Goal: Task Accomplishment & Management: Manage account settings

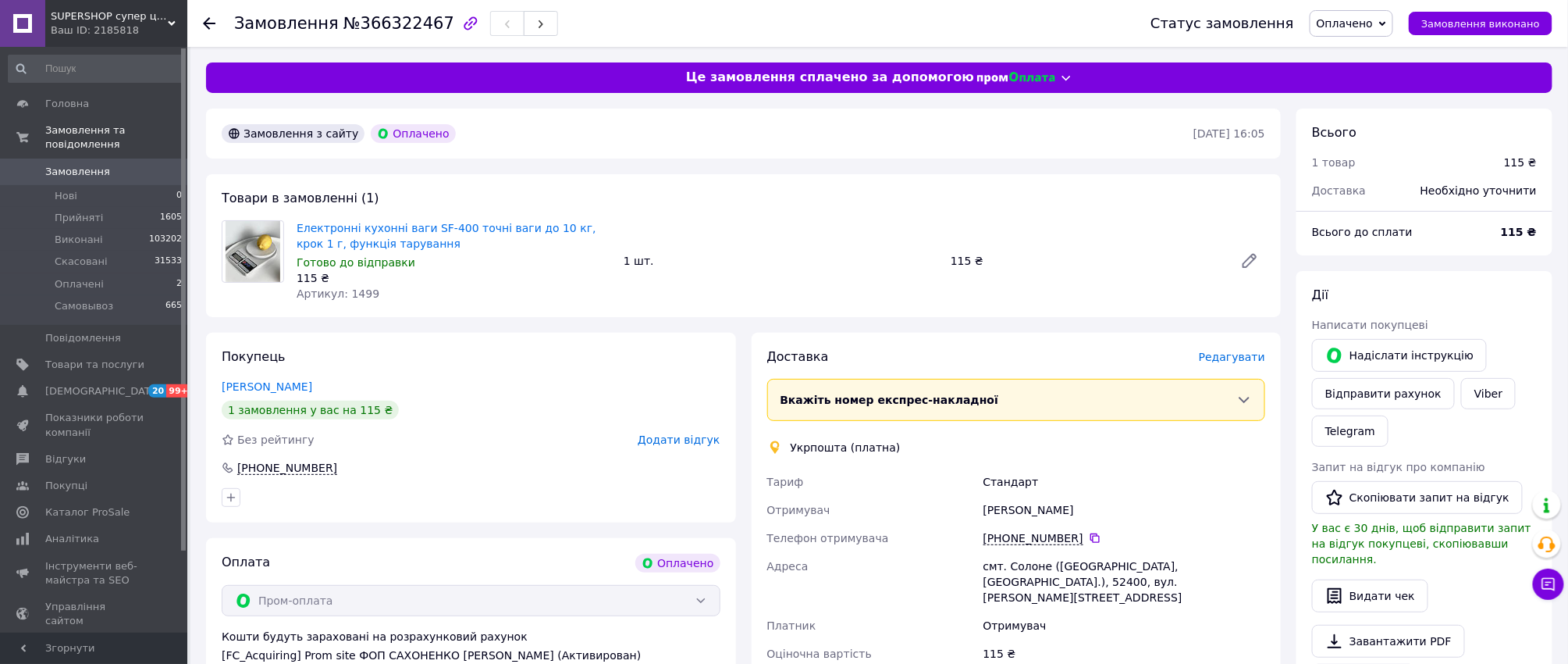
click at [1036, 286] on div "Електронні кухонні ваги SF-400 точні ваги до 10 кг, крок 1 г, функція тарування…" at bounding box center [781, 260] width 982 height 87
click at [1215, 350] on span "Редагувати" at bounding box center [1233, 356] width 67 height 13
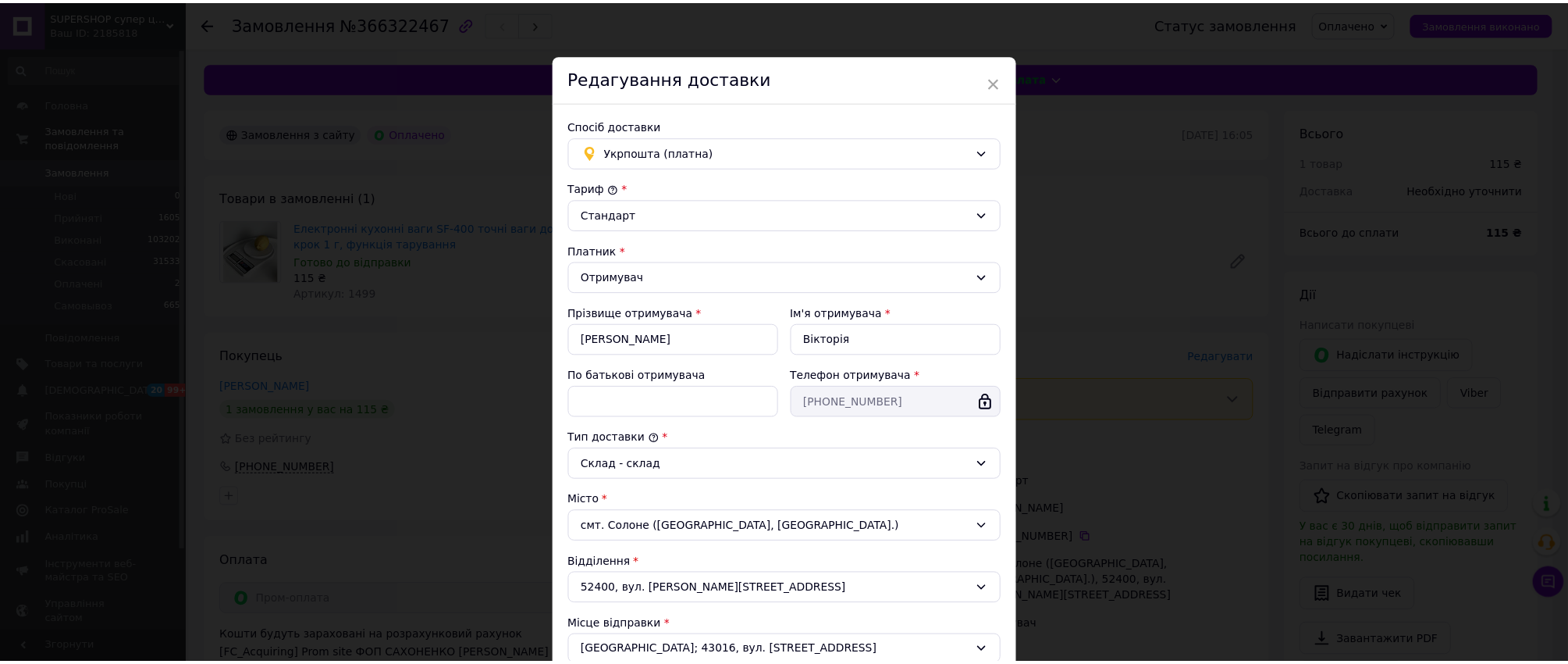
scroll to position [314, 0]
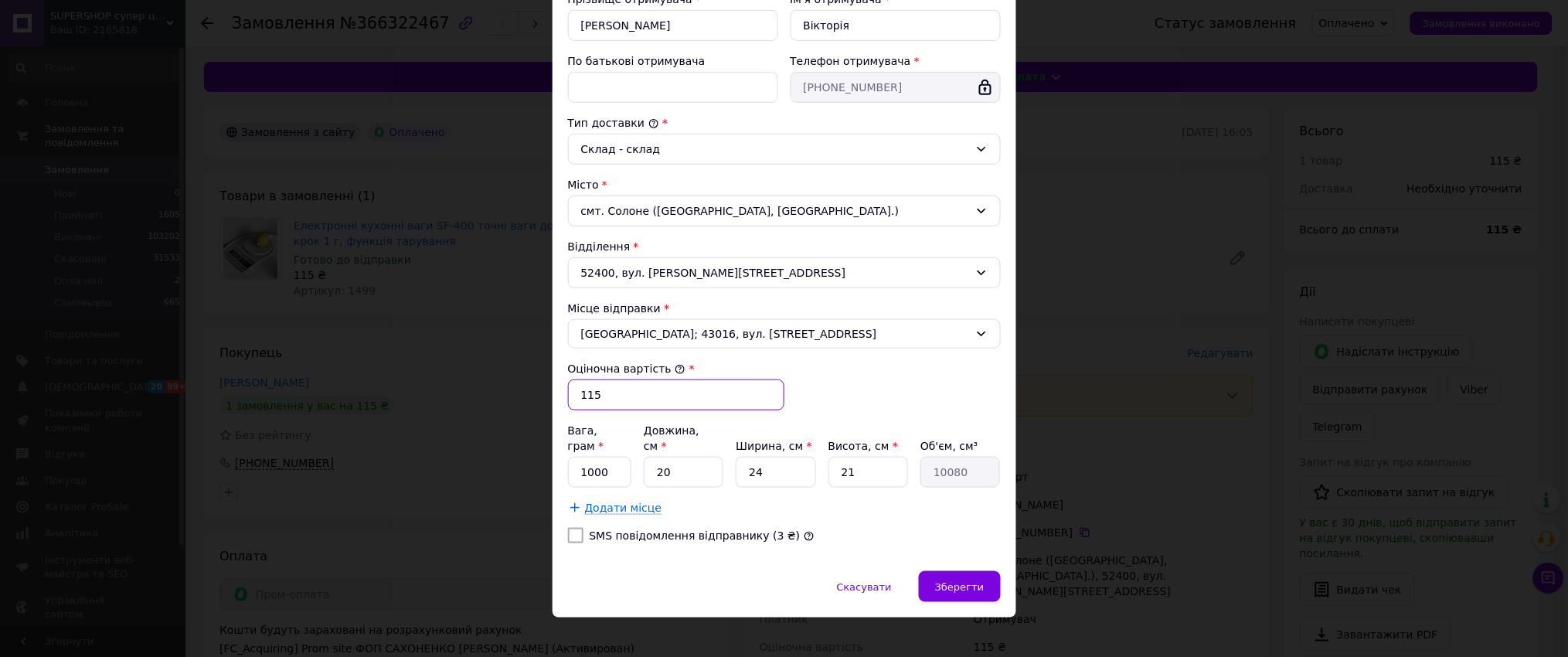
click at [658, 394] on input "115" at bounding box center [676, 395] width 217 height 31
type input "500"
type input "100"
type input "1"
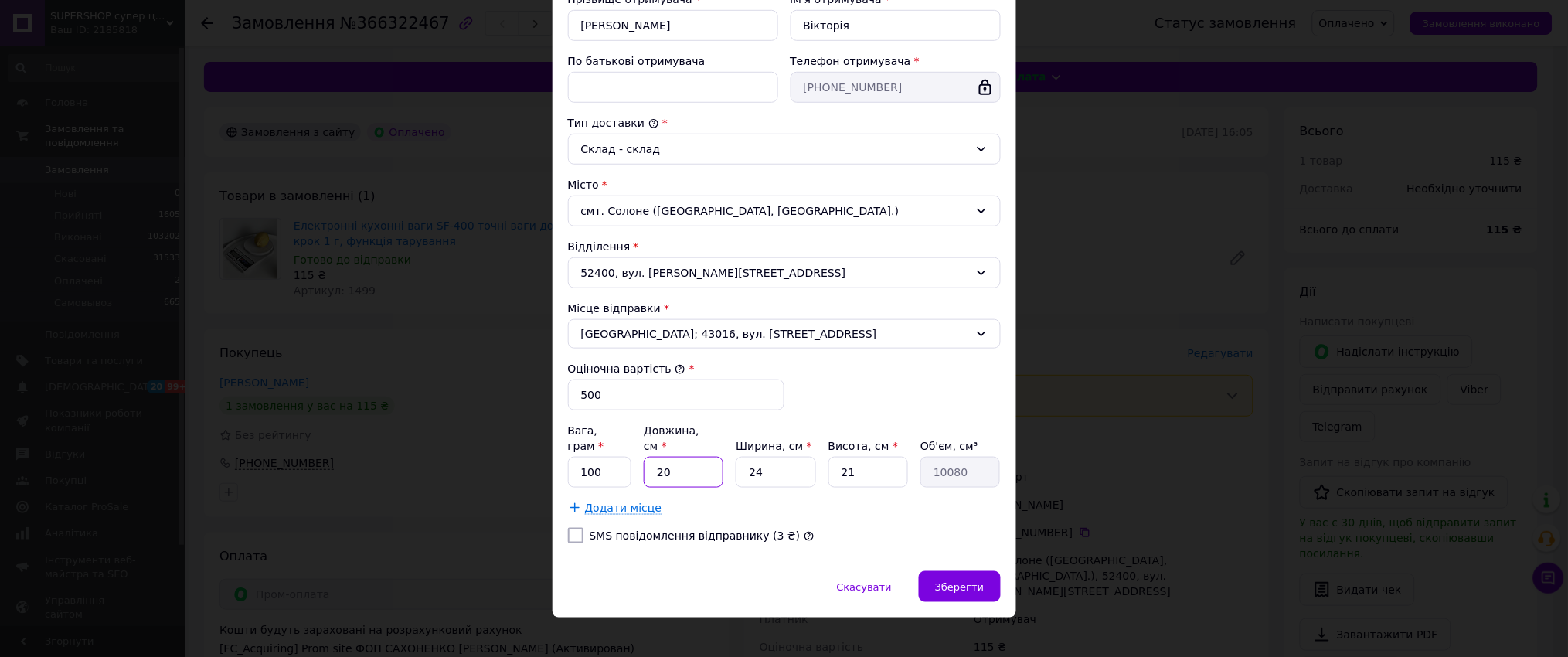
type input "504"
type input "10"
type input "5040"
type input "10"
type input "1"
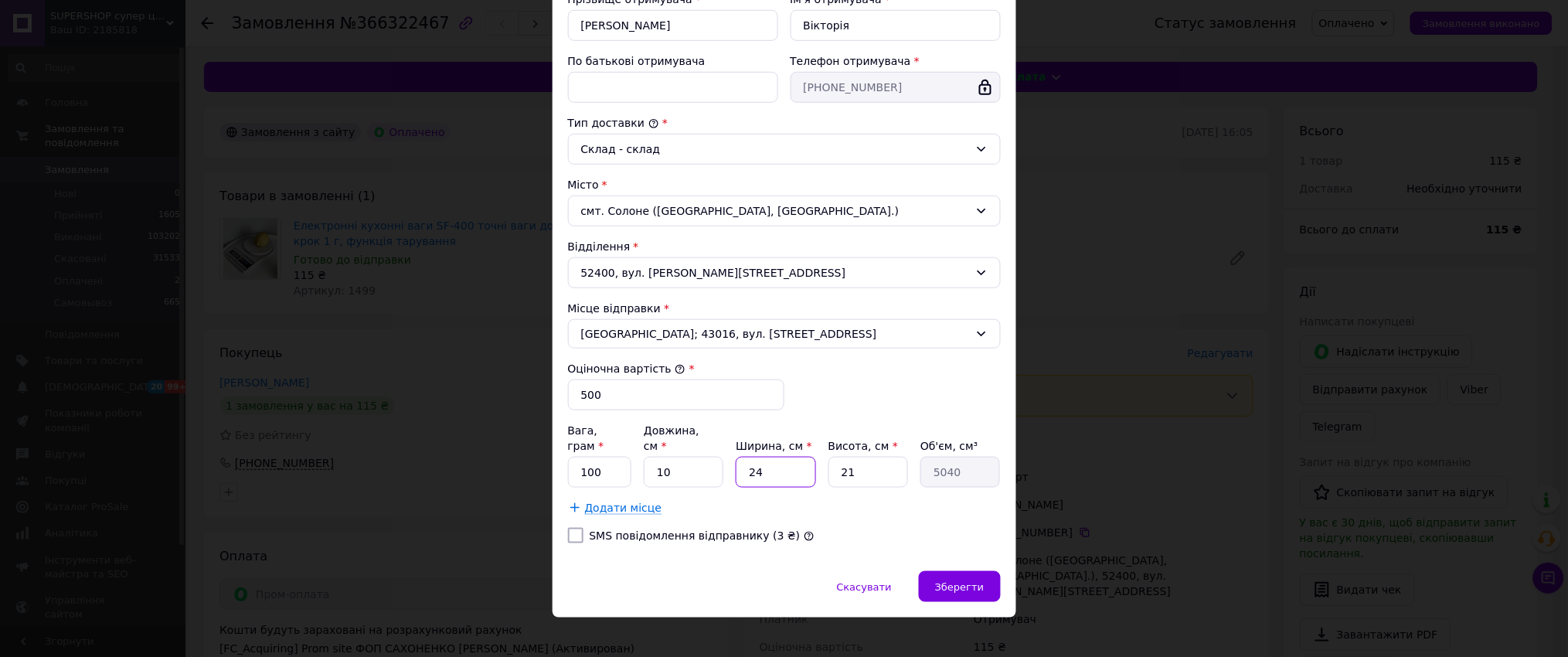
type input "210"
type input "10"
type input "2100"
type input "10"
type input "1"
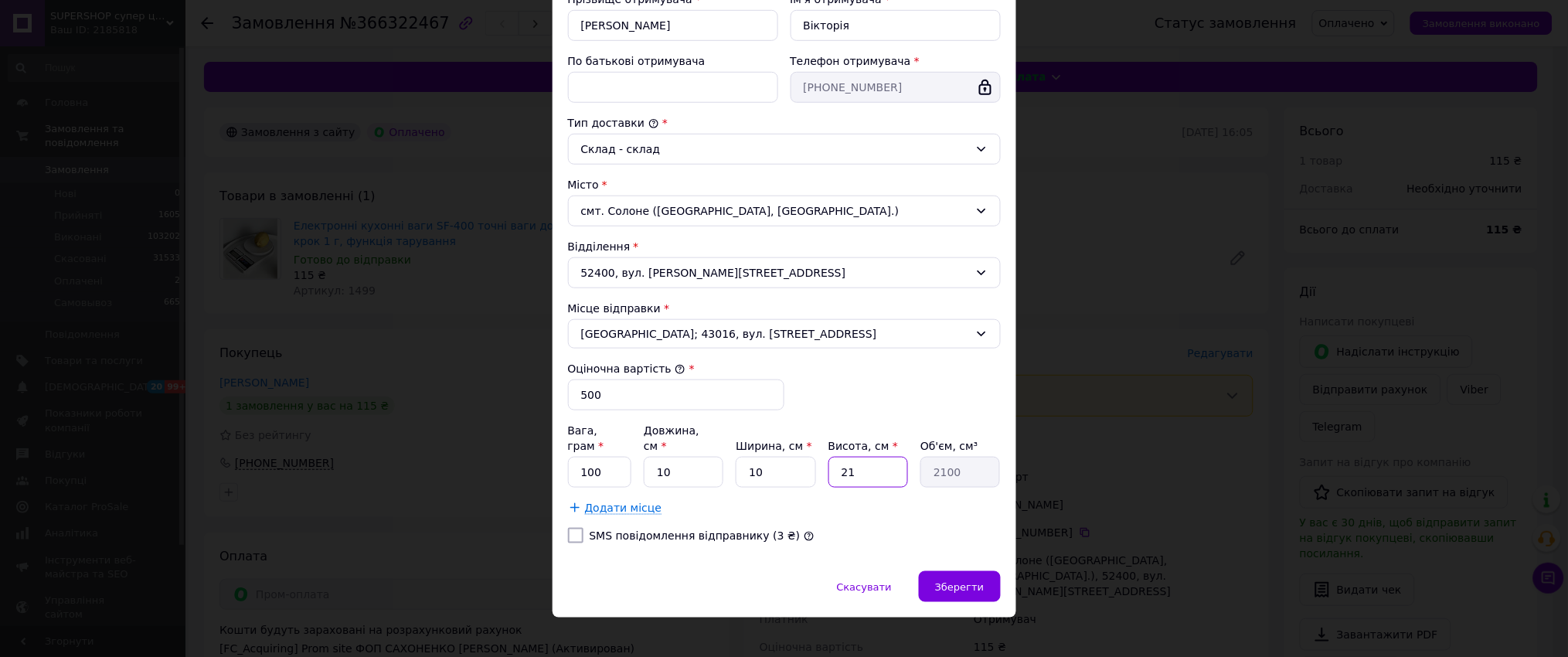
type input "100"
type input "10"
type input "1000"
type input "10"
click at [994, 575] on div "Зберегти" at bounding box center [959, 586] width 82 height 31
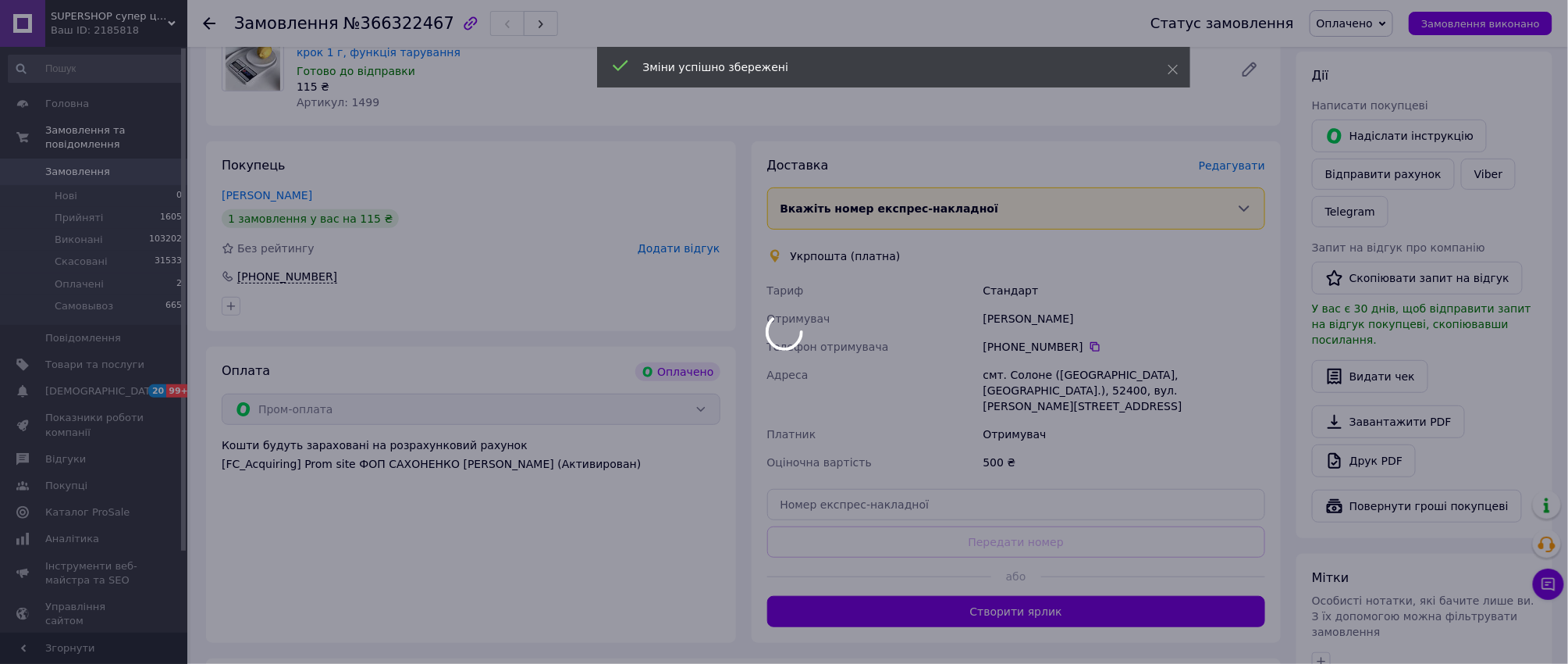
scroll to position [312, 0]
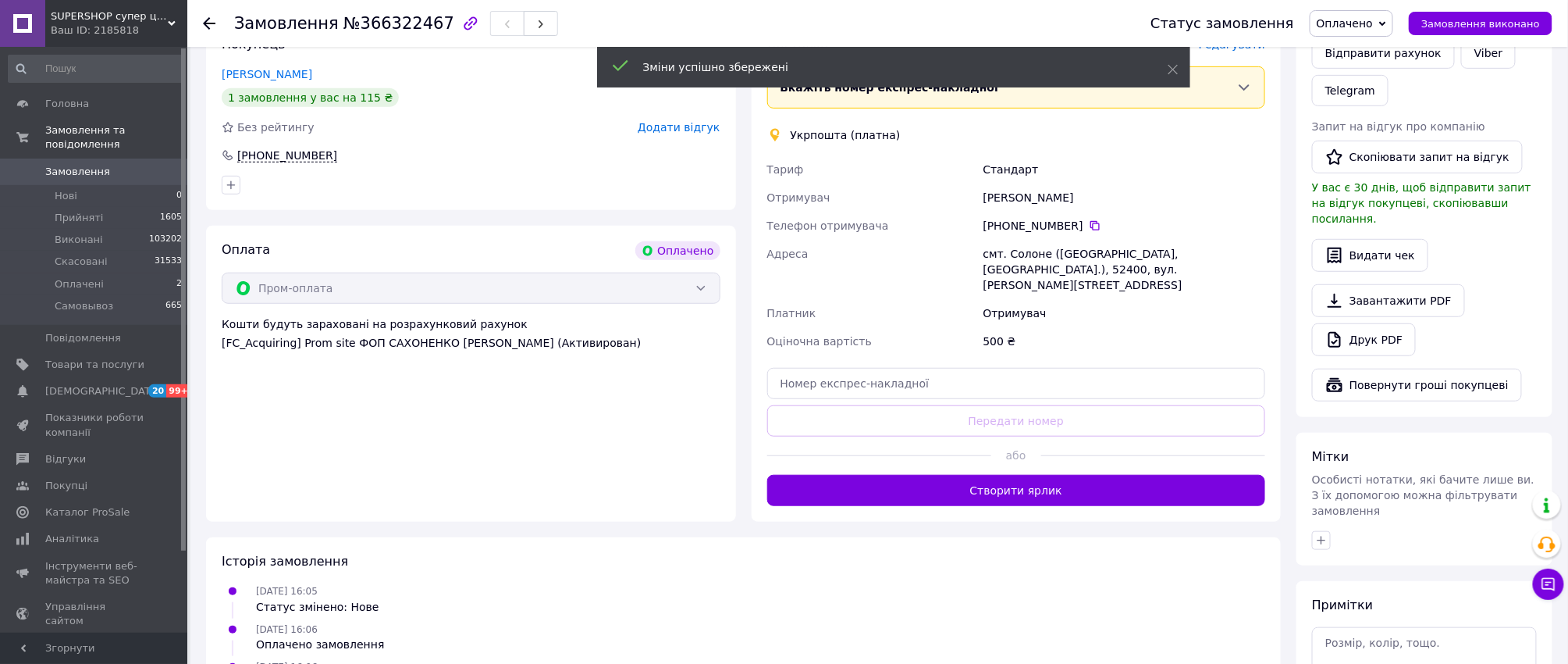
click at [964, 475] on button "Створити ярлик" at bounding box center [1016, 490] width 499 height 31
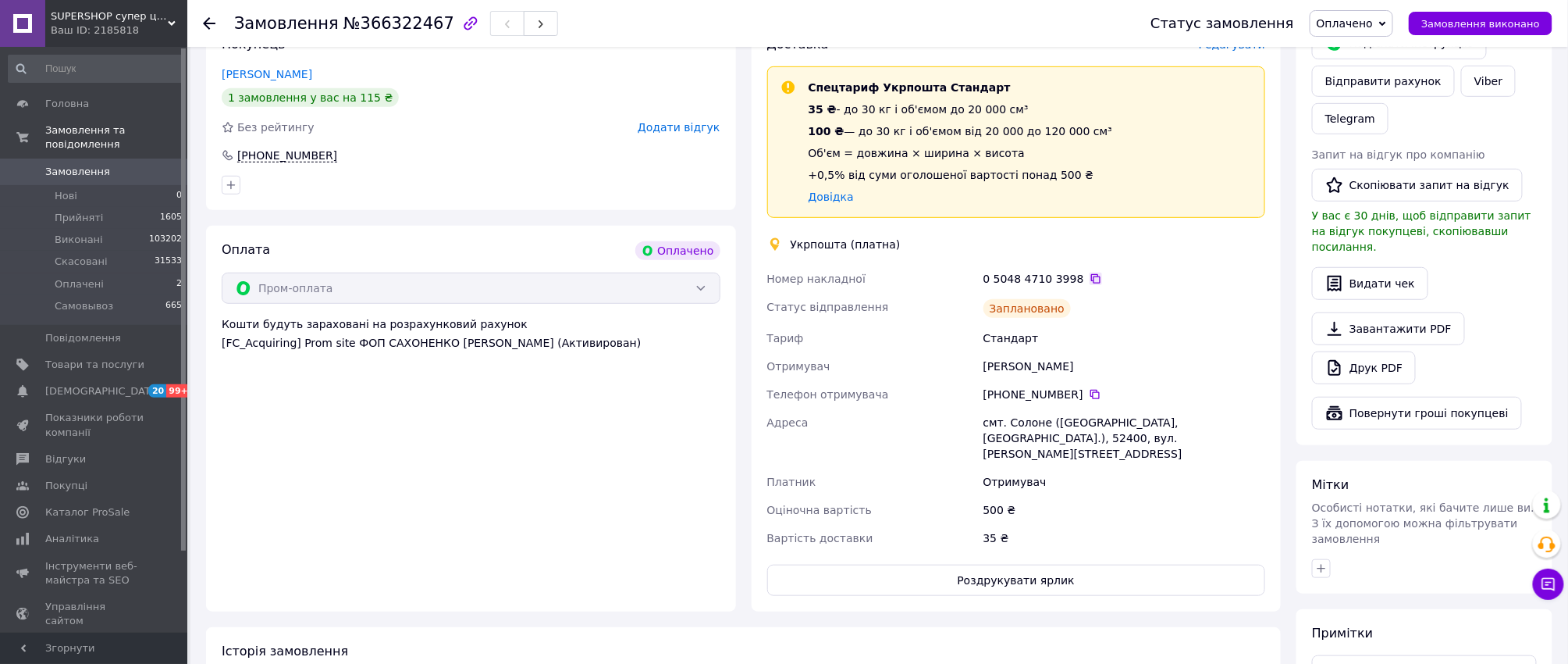
click at [1089, 277] on icon at bounding box center [1095, 279] width 13 height 13
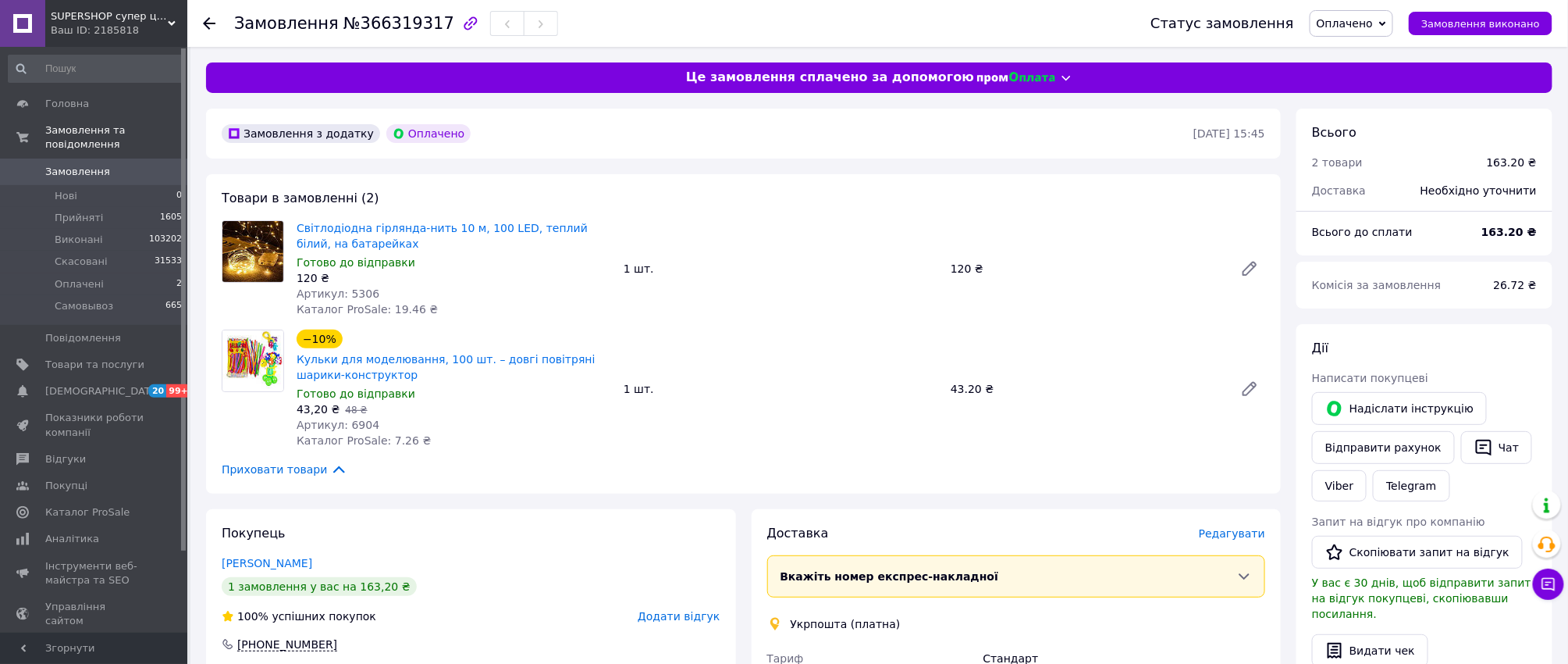
click at [354, 291] on span "Артикул: 5306" at bounding box center [337, 293] width 82 height 13
copy span "5306"
click at [343, 422] on span "Артикул: 6904" at bounding box center [337, 425] width 82 height 13
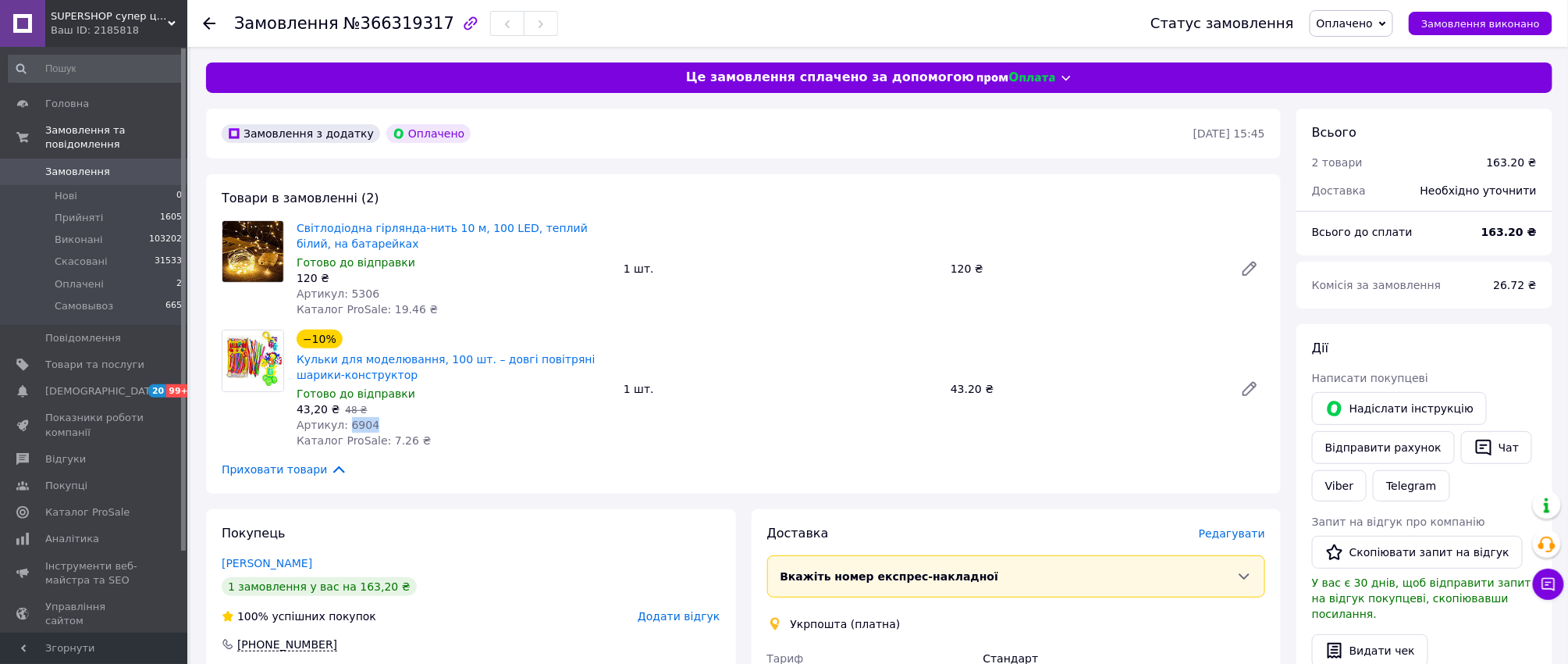
copy span "6904"
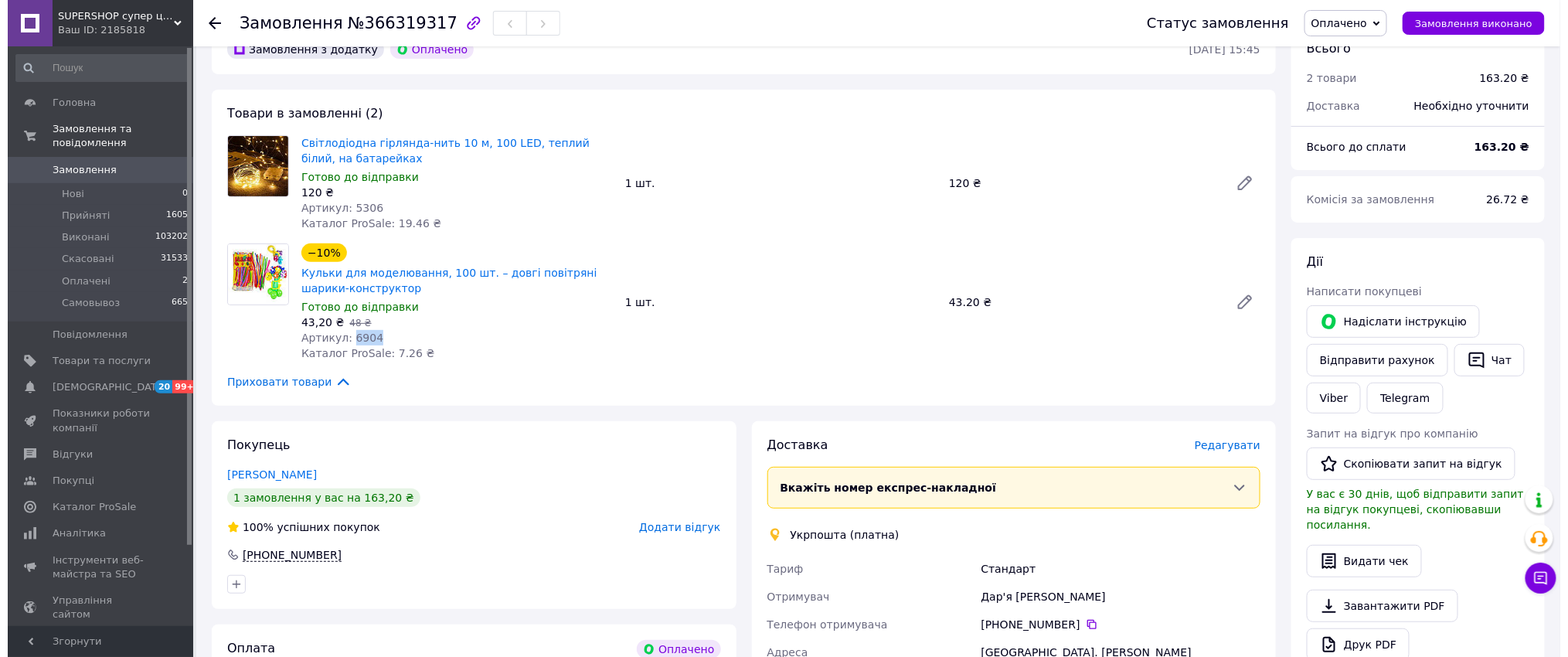
scroll to position [206, 0]
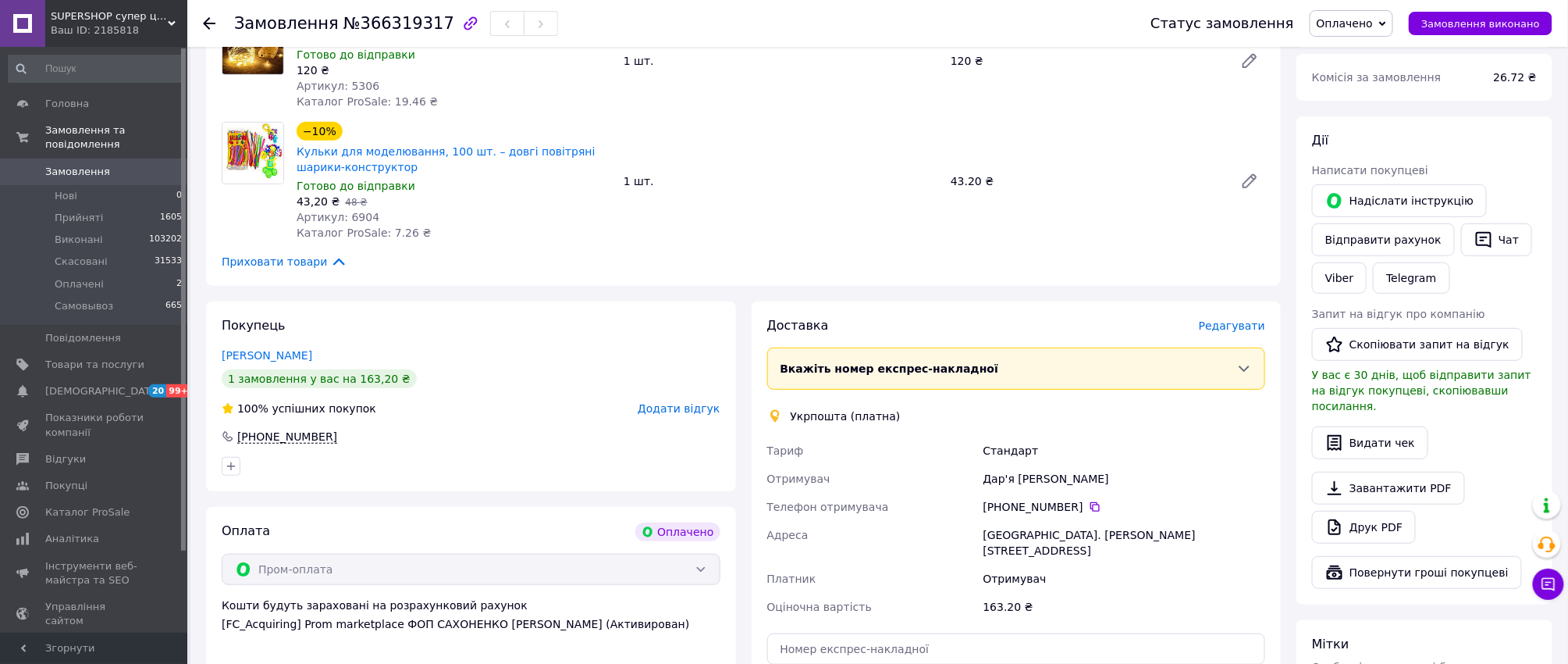
click at [1239, 324] on span "Редагувати" at bounding box center [1233, 326] width 67 height 13
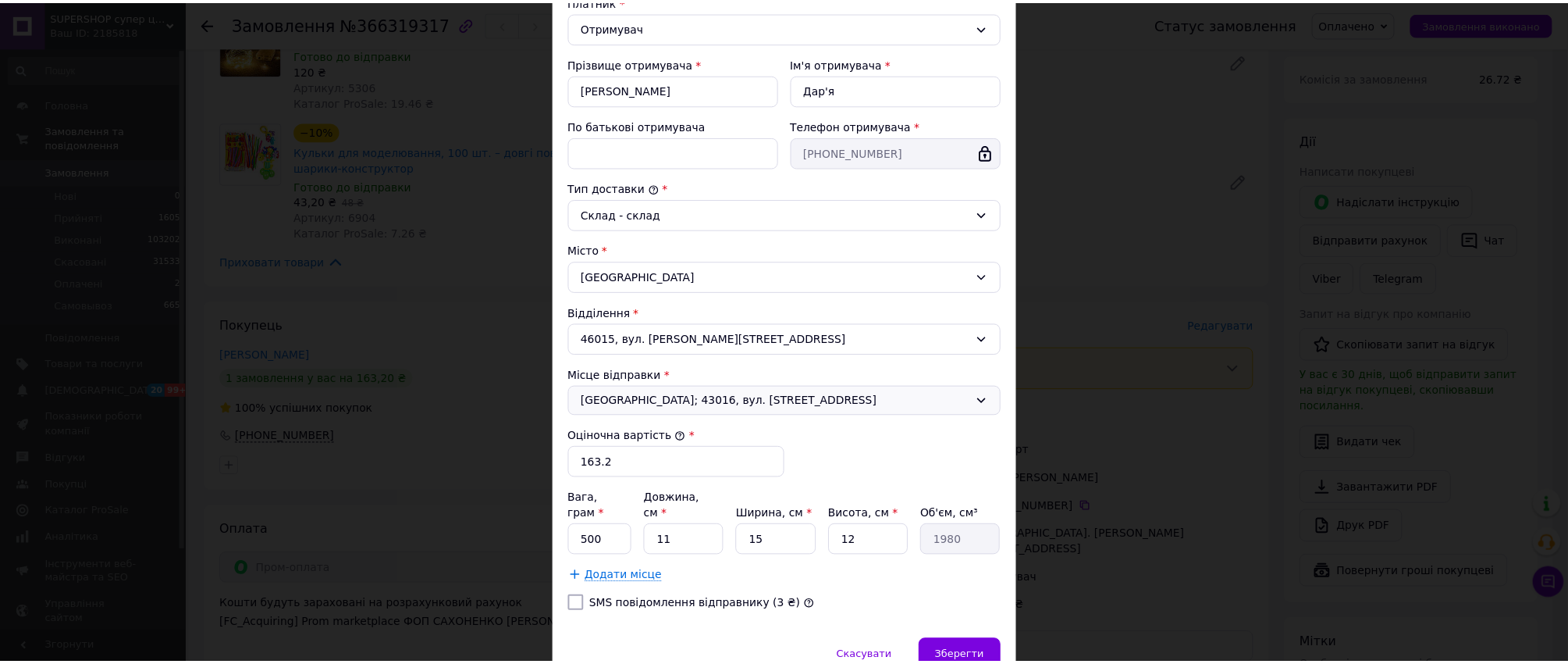
scroll to position [314, 0]
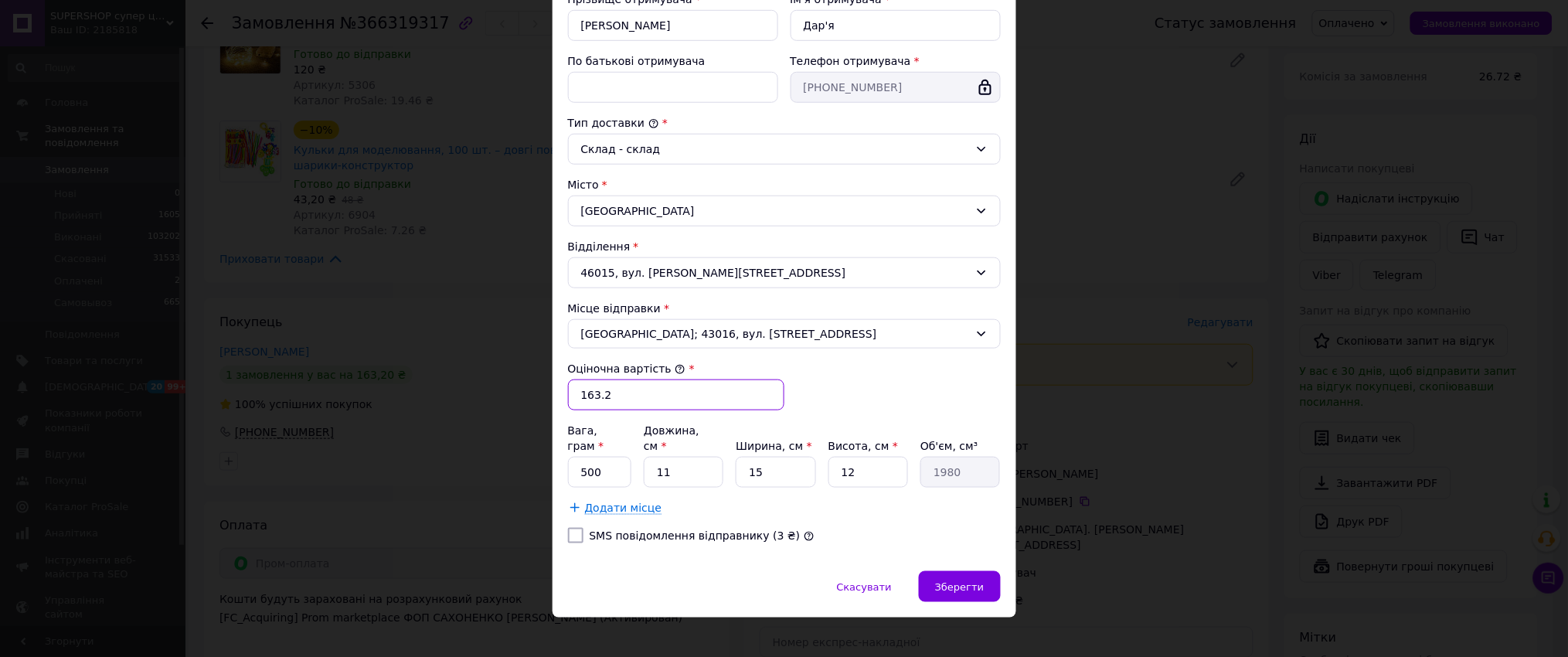
click at [625, 397] on input "163.2" at bounding box center [676, 395] width 217 height 31
type input "500"
type input "100"
type input "1"
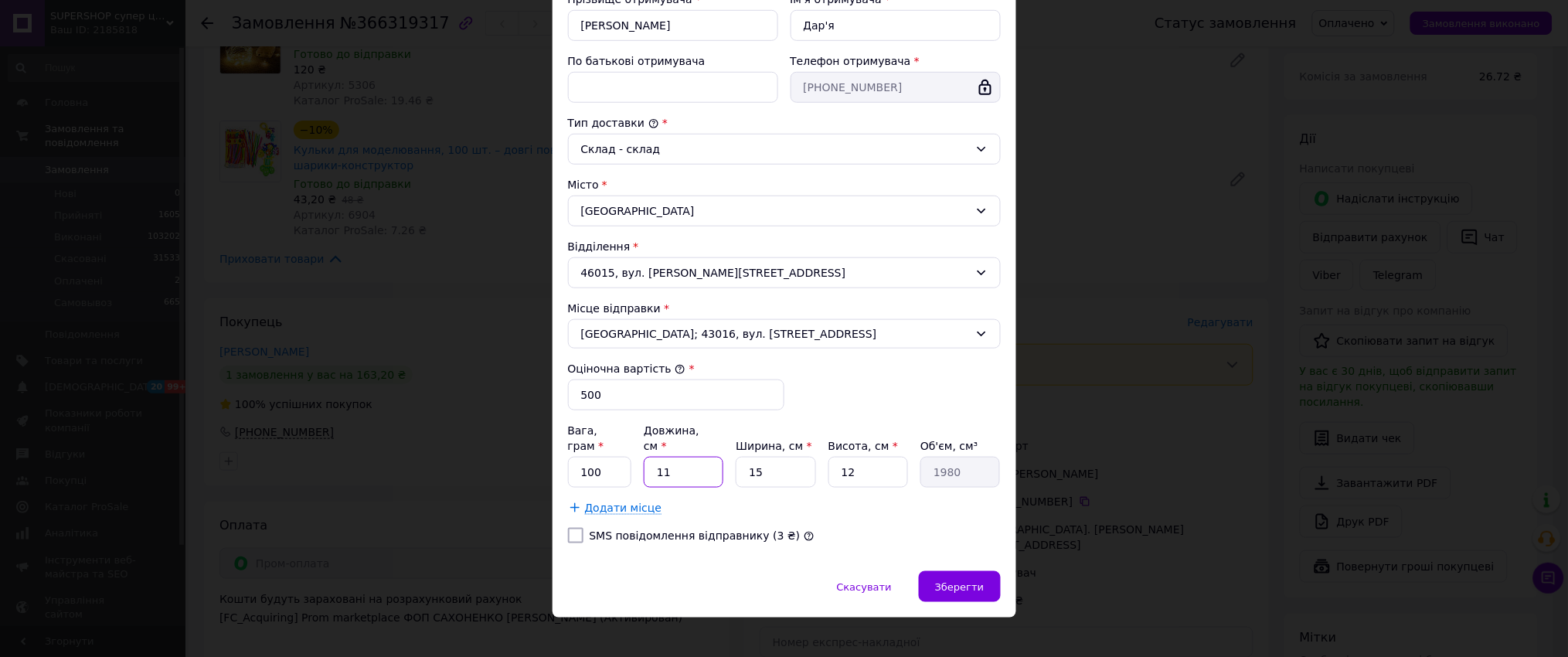
type input "180"
type input "10"
type input "1800"
type input "10"
type input "1"
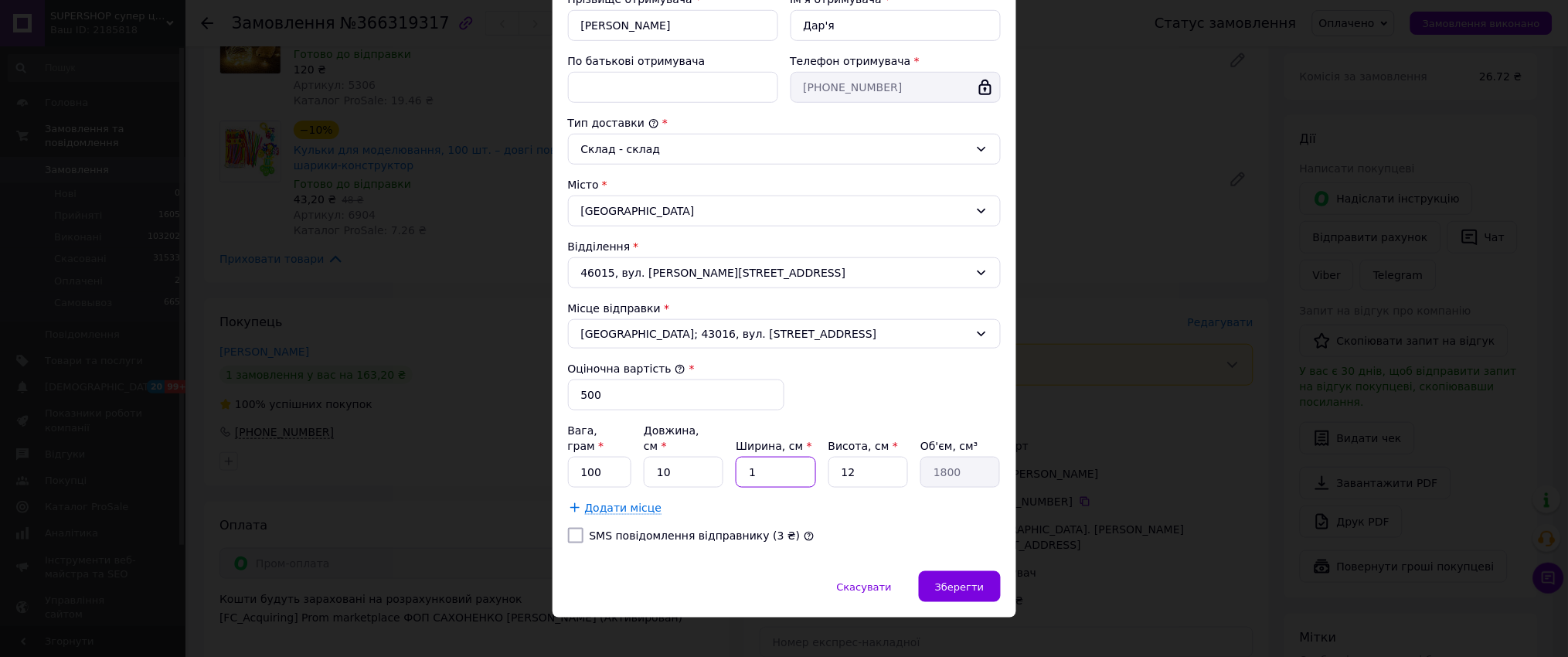
type input "120"
type input "10"
type input "1200"
type input "10"
type input "1"
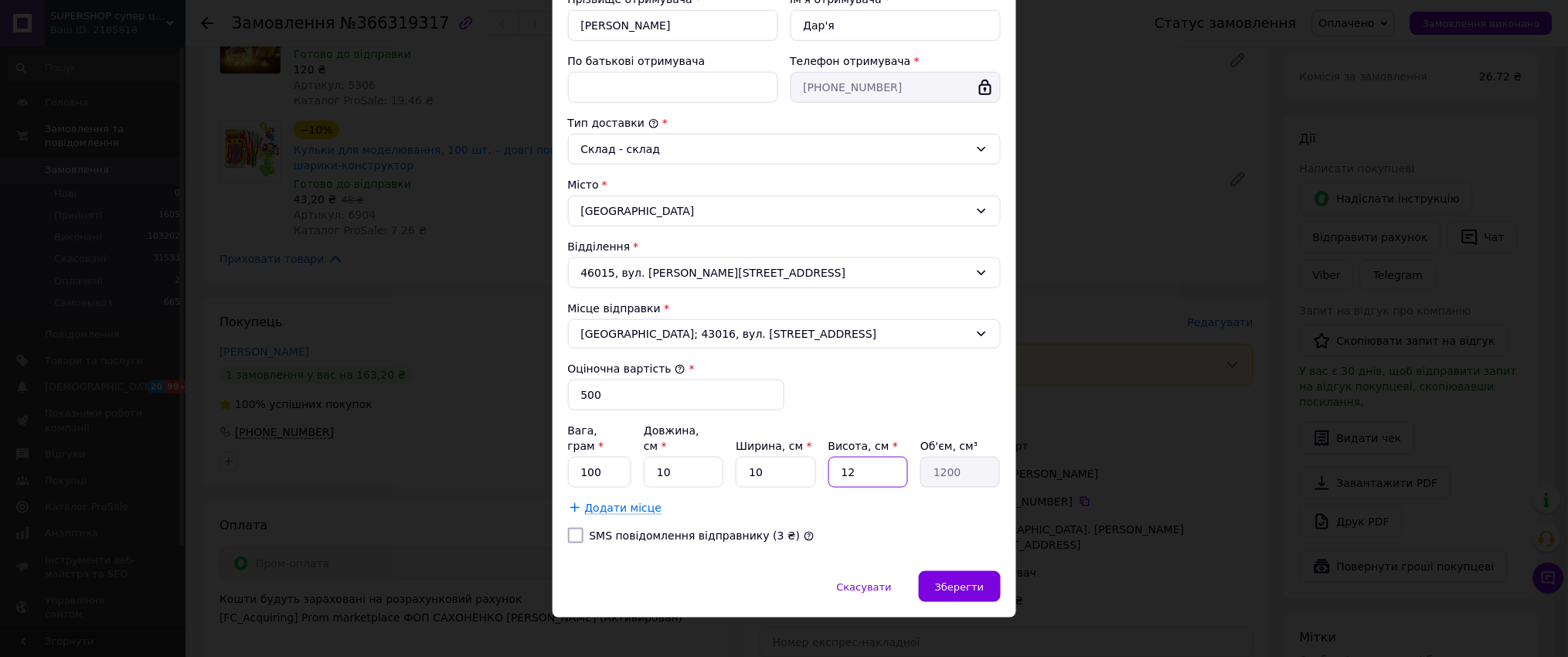
type input "100"
type input "10"
type input "1000"
type input "10"
click at [959, 581] on span "Зберегти" at bounding box center [959, 587] width 49 height 12
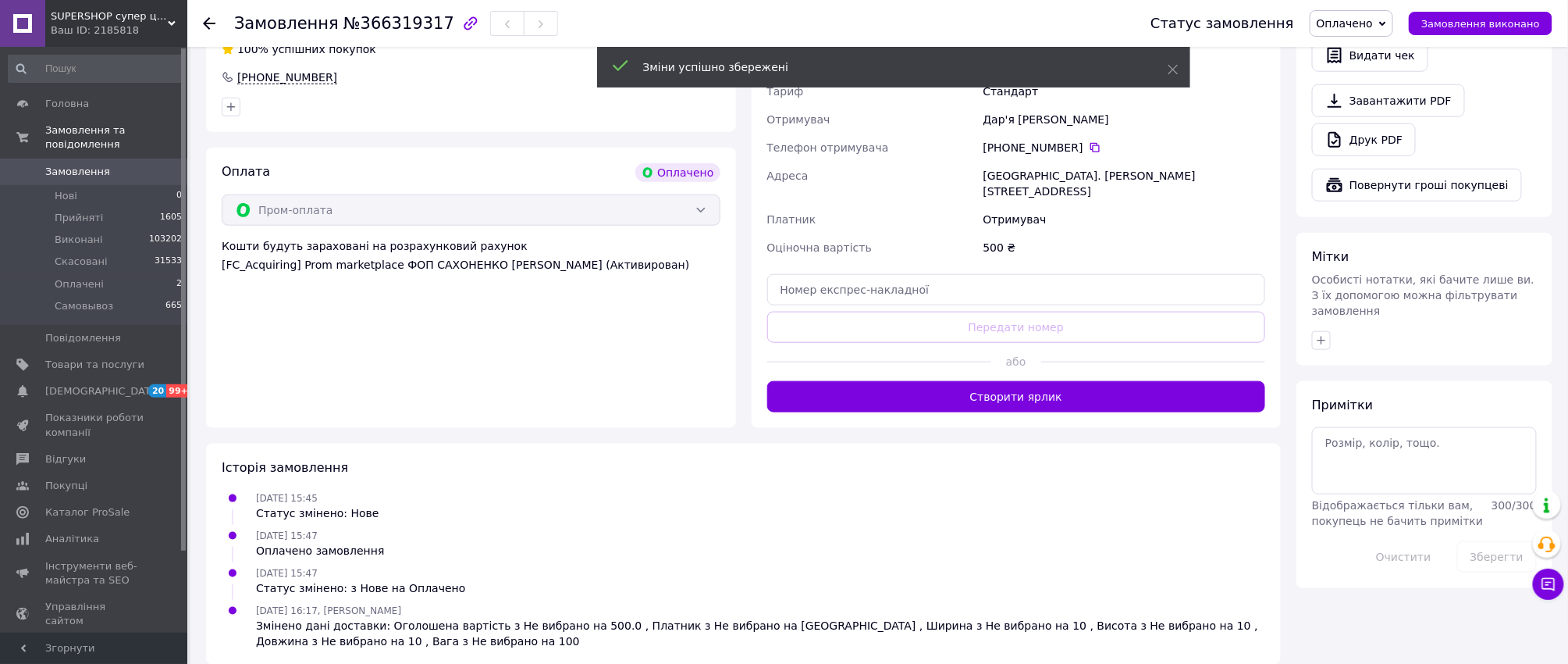
scroll to position [568, 0]
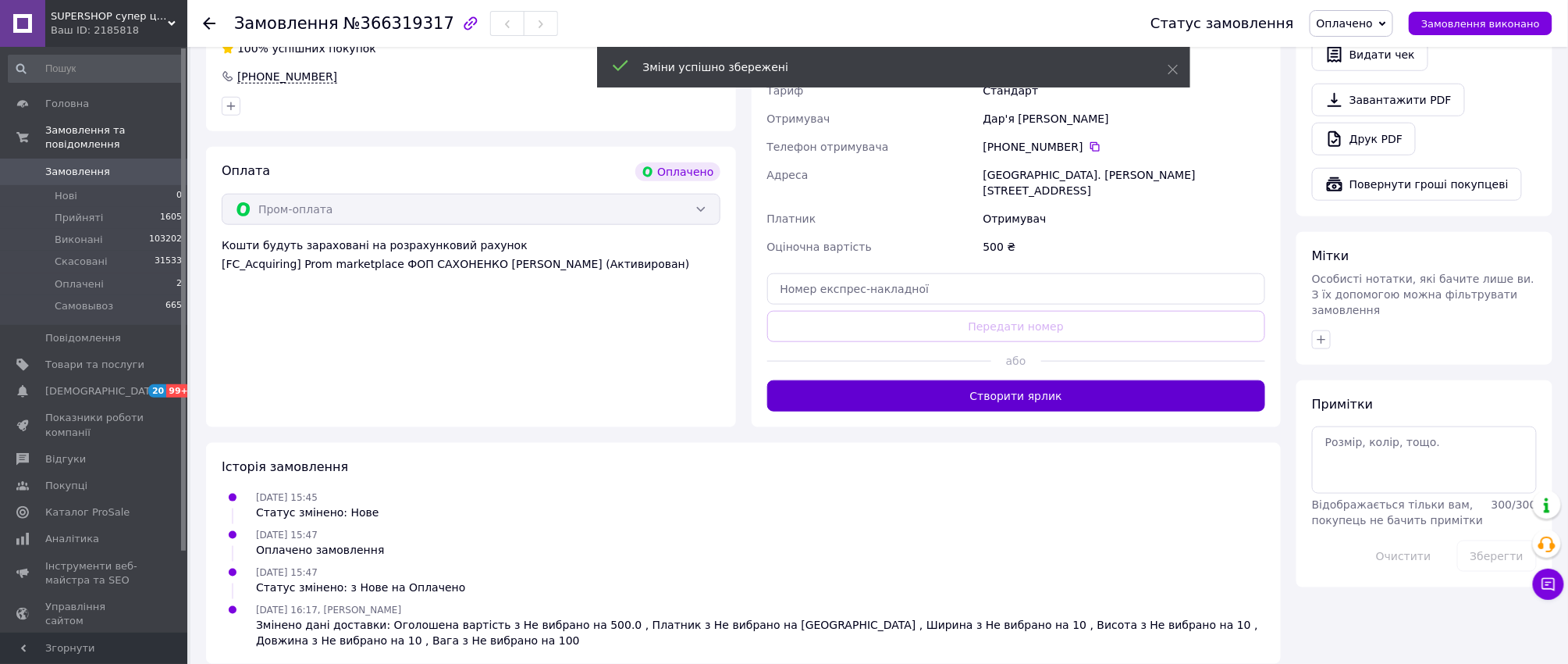
click at [994, 382] on button "Створити ярлик" at bounding box center [1016, 396] width 499 height 31
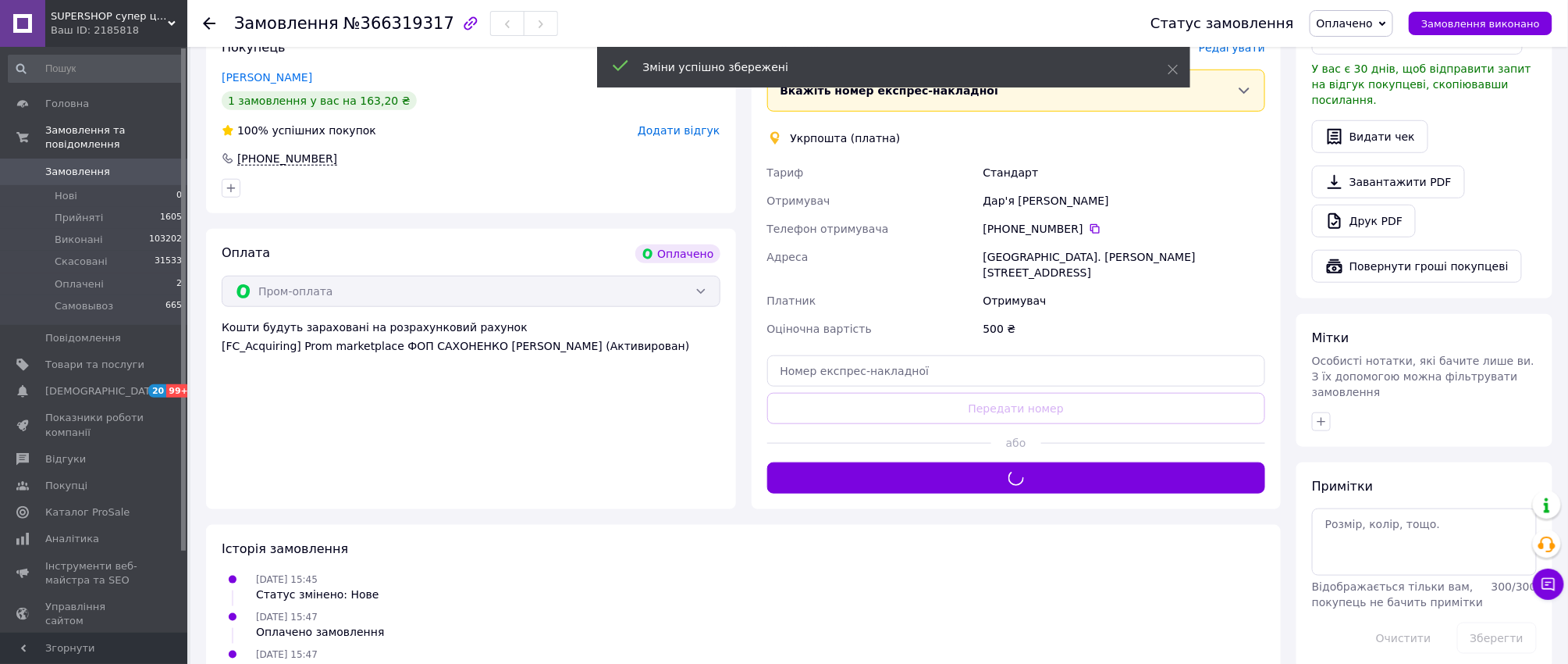
scroll to position [464, 0]
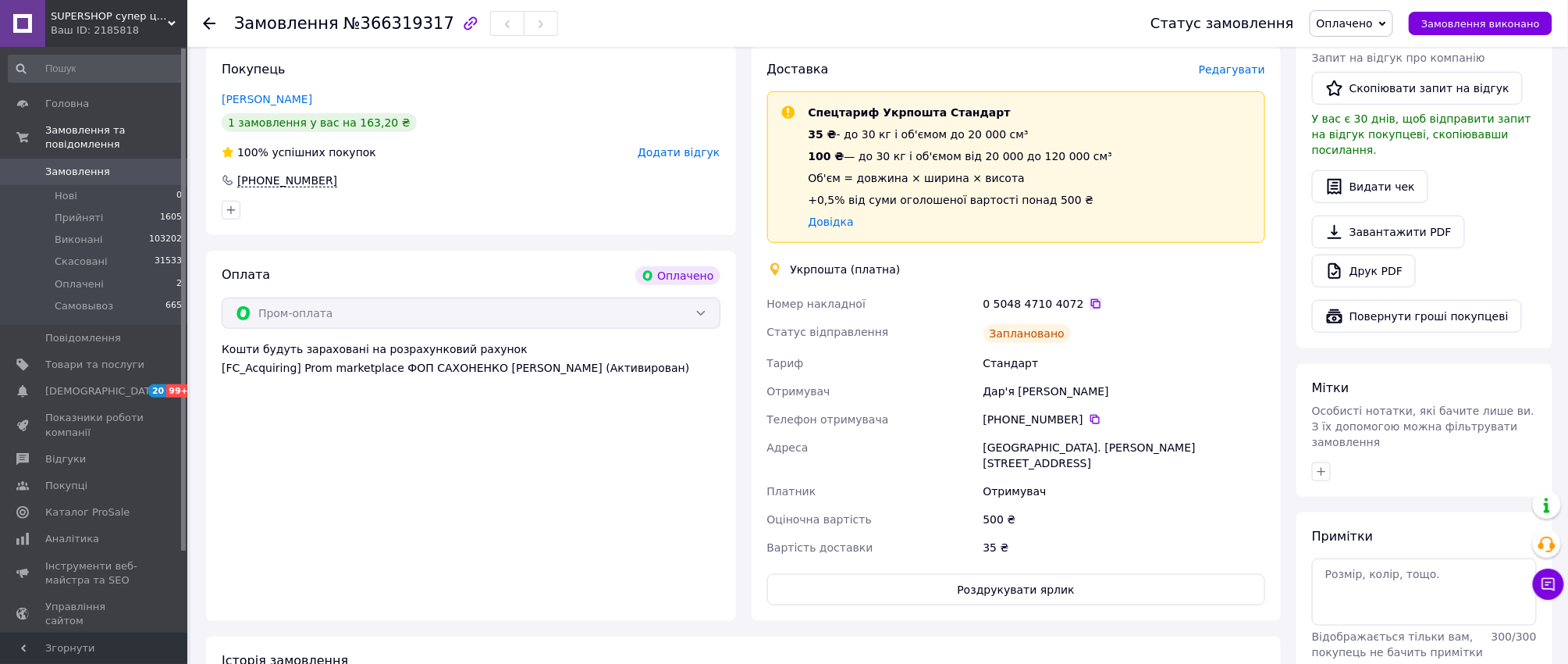
click at [1089, 299] on icon at bounding box center [1095, 303] width 13 height 13
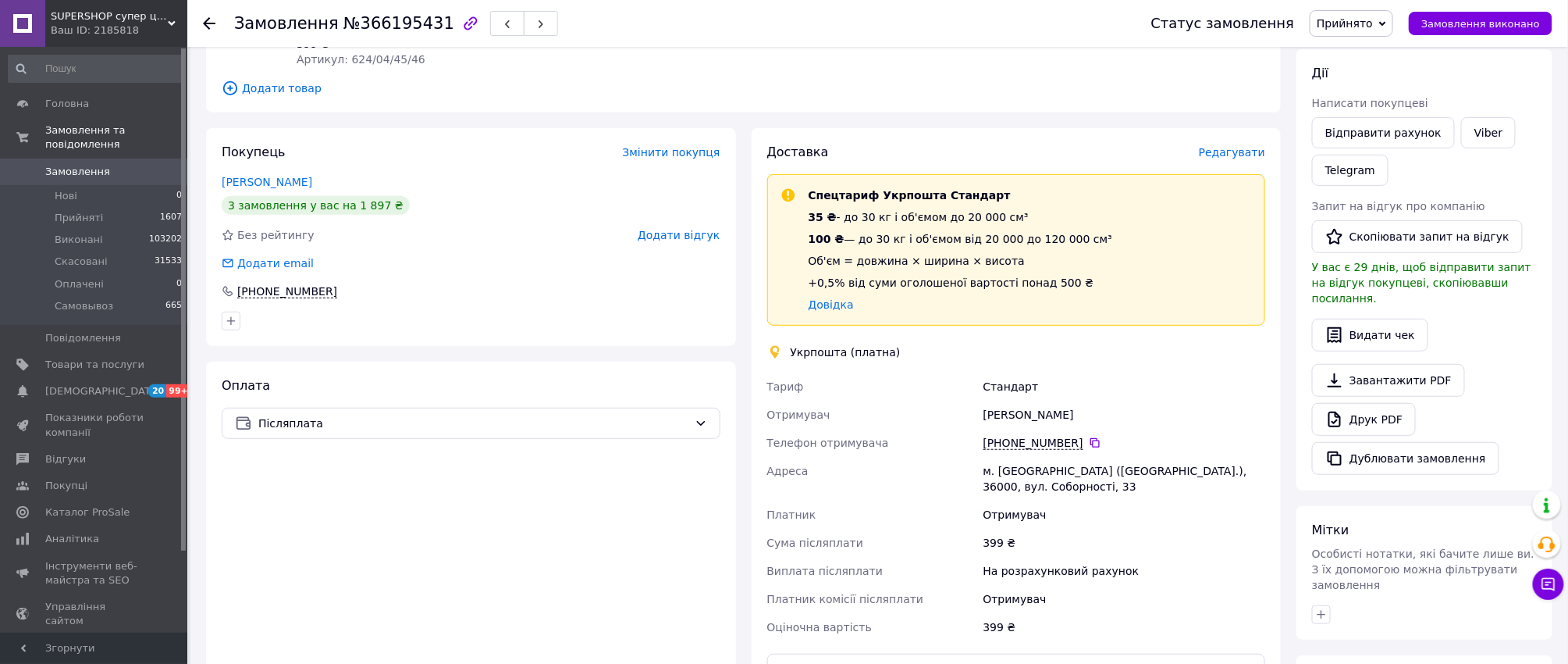
scroll to position [208, 0]
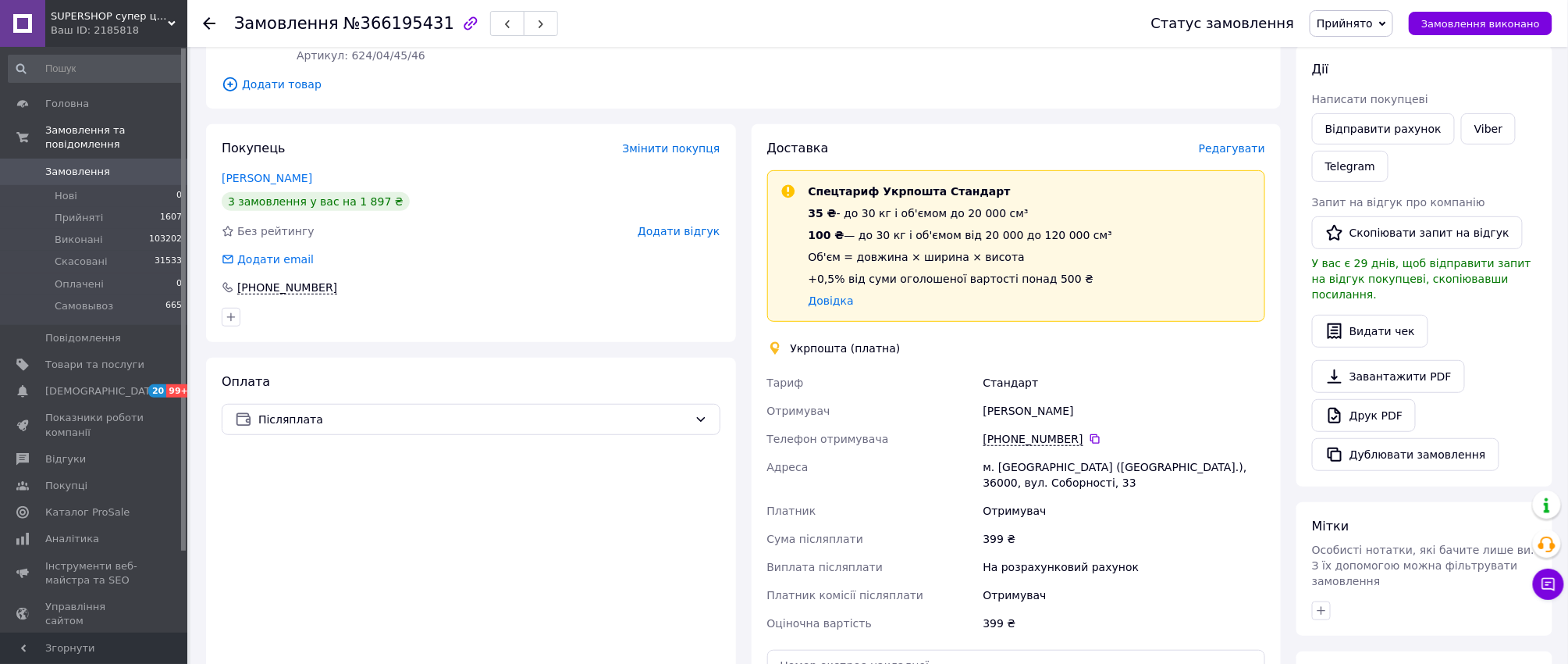
click at [1165, 469] on div "м. Полтава (Полтавська обл.), 36000, вул. Соборності, 33" at bounding box center [1125, 475] width 288 height 44
click at [1145, 468] on div "м. Полтава (Полтавська обл.), 36000, вул. Соборності, 33" at bounding box center [1125, 475] width 288 height 44
copy div "36000"
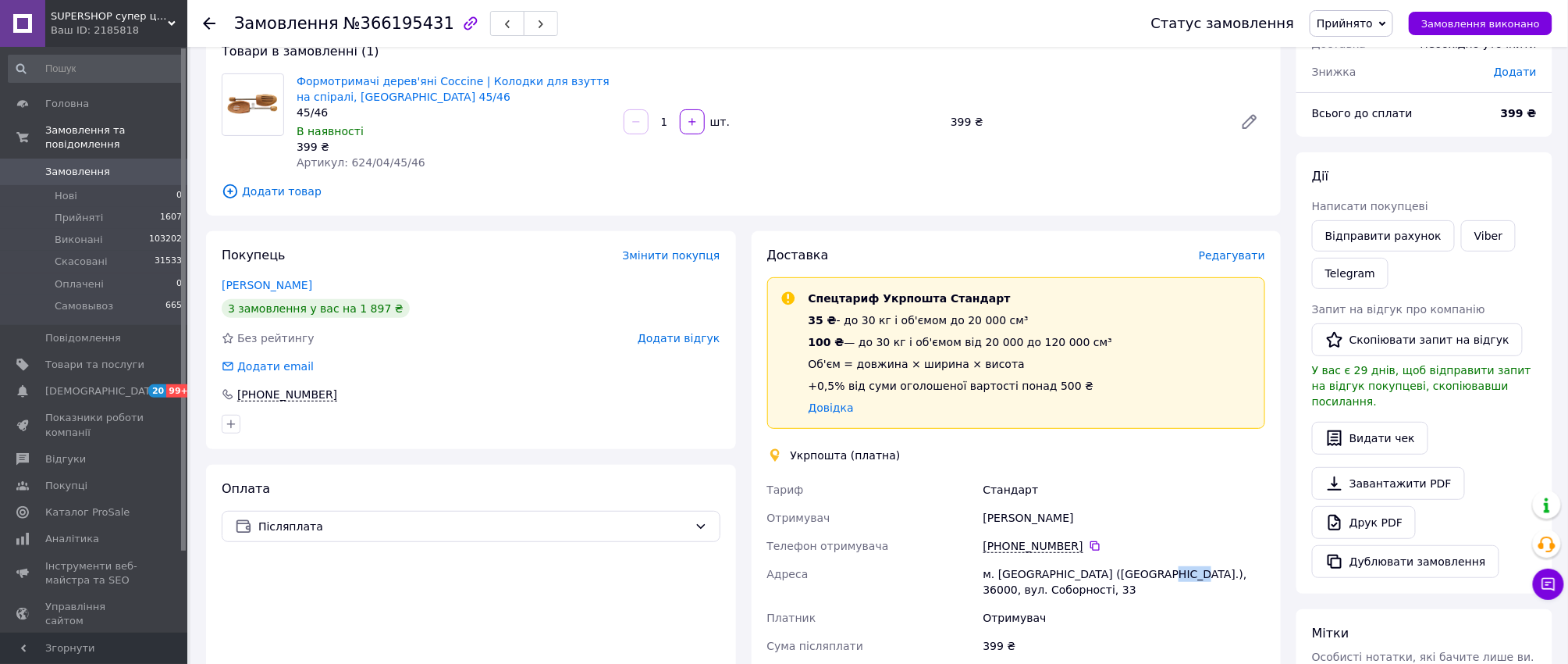
scroll to position [0, 0]
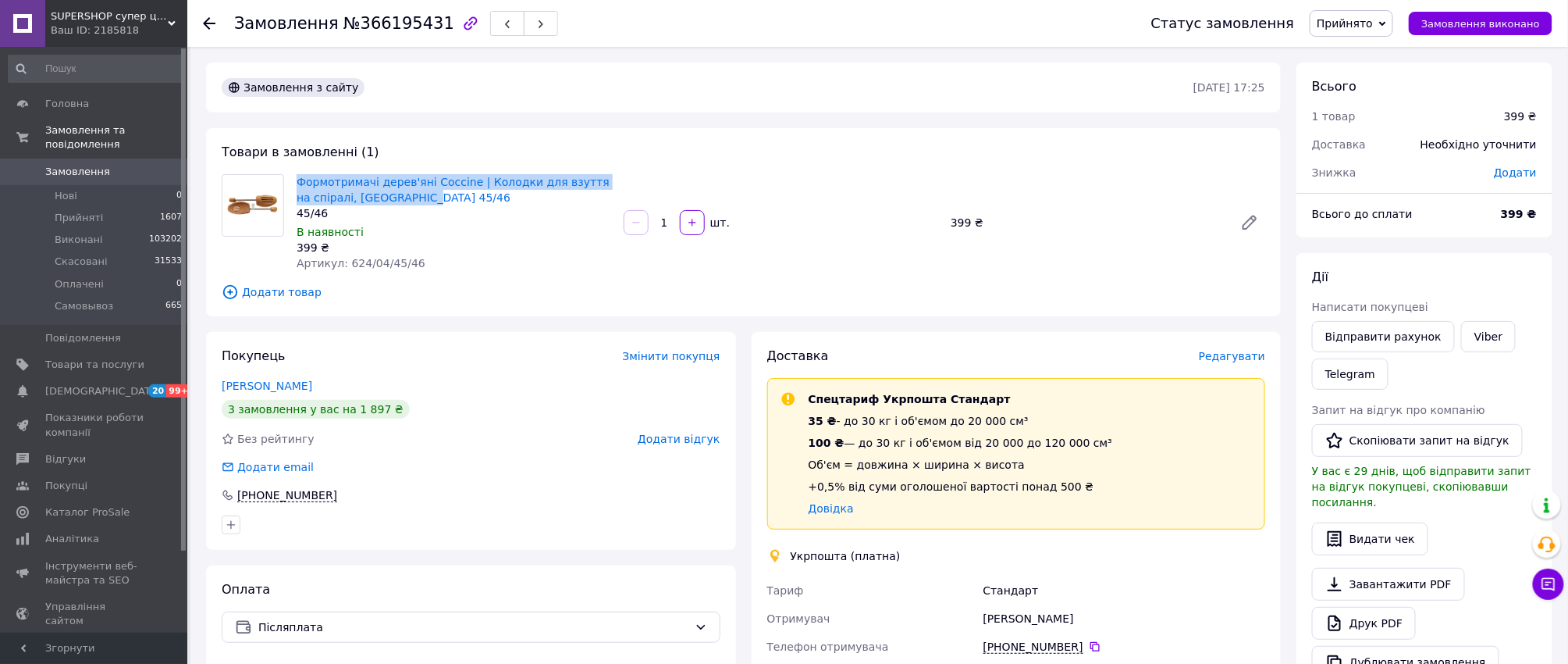
drag, startPoint x: 423, startPoint y: 197, endPoint x: 288, endPoint y: 181, distance: 135.9
click at [288, 181] on div "Формотримачі дерев'яні Coccine | Колодки для взуття на спіралі, Польща 45/46 45…" at bounding box center [743, 223] width 1056 height 97
copy div "Формотримачі дерев'яні Coccine | Колодки для взуття на спіралі, Польща 45/46"
click at [396, 189] on link "Формотримачі дерев'яні Coccine | Колодки для взуття на спіралі, Польща 45/46" at bounding box center [452, 189] width 313 height 28
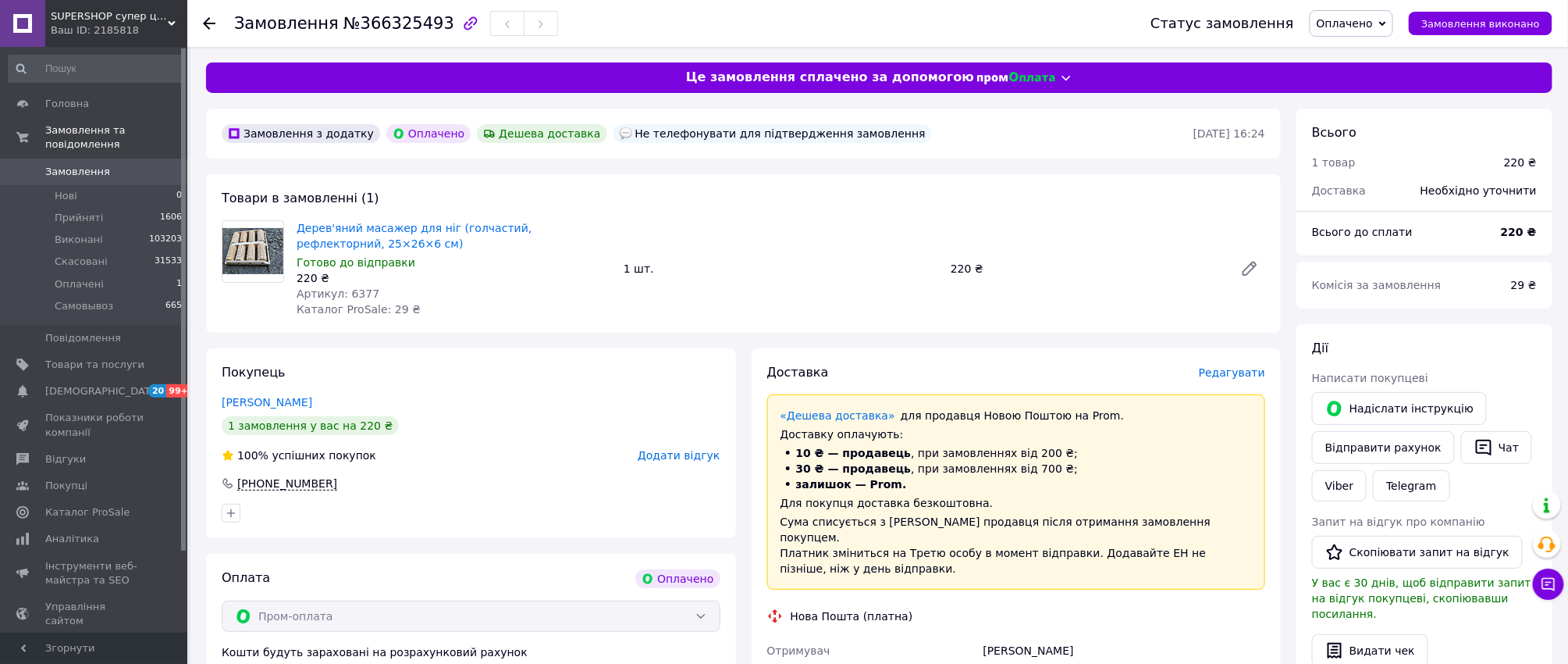
click at [1238, 366] on span "Редагувати" at bounding box center [1233, 372] width 67 height 13
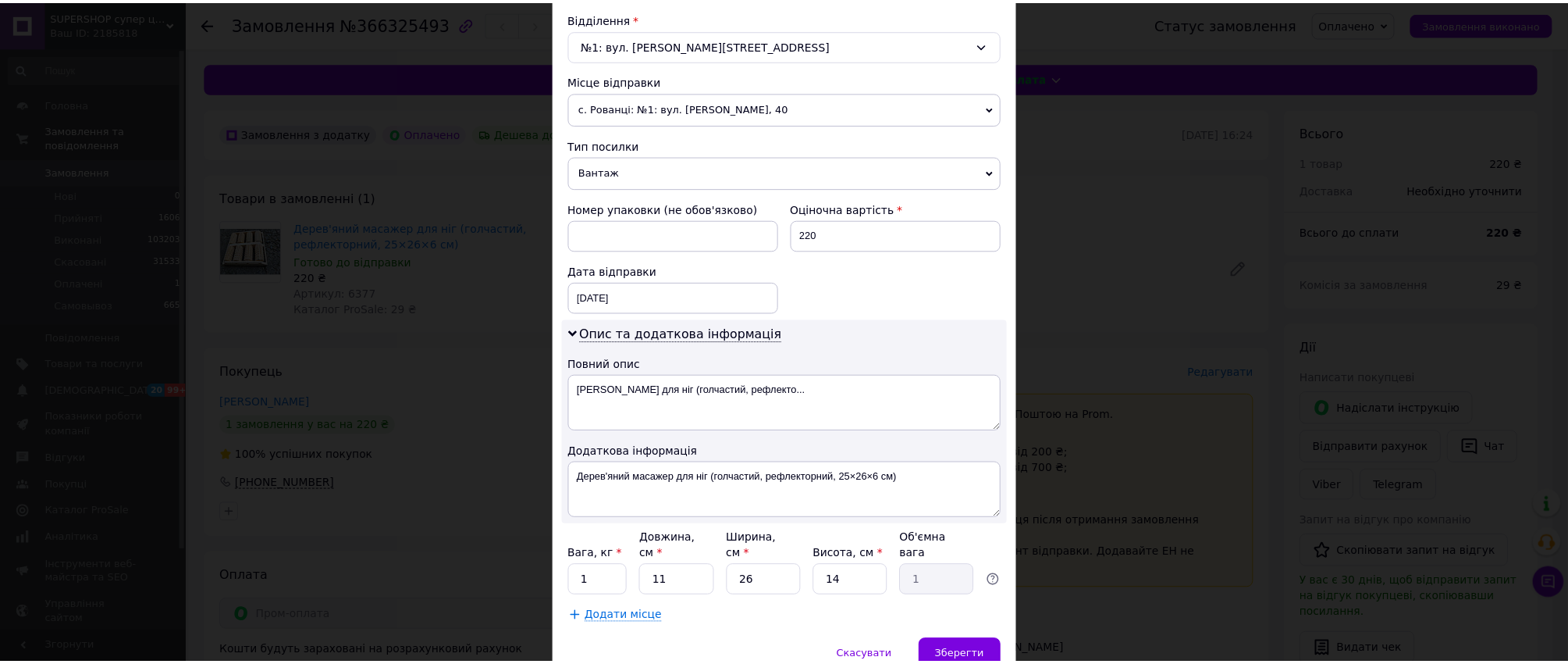
scroll to position [549, 0]
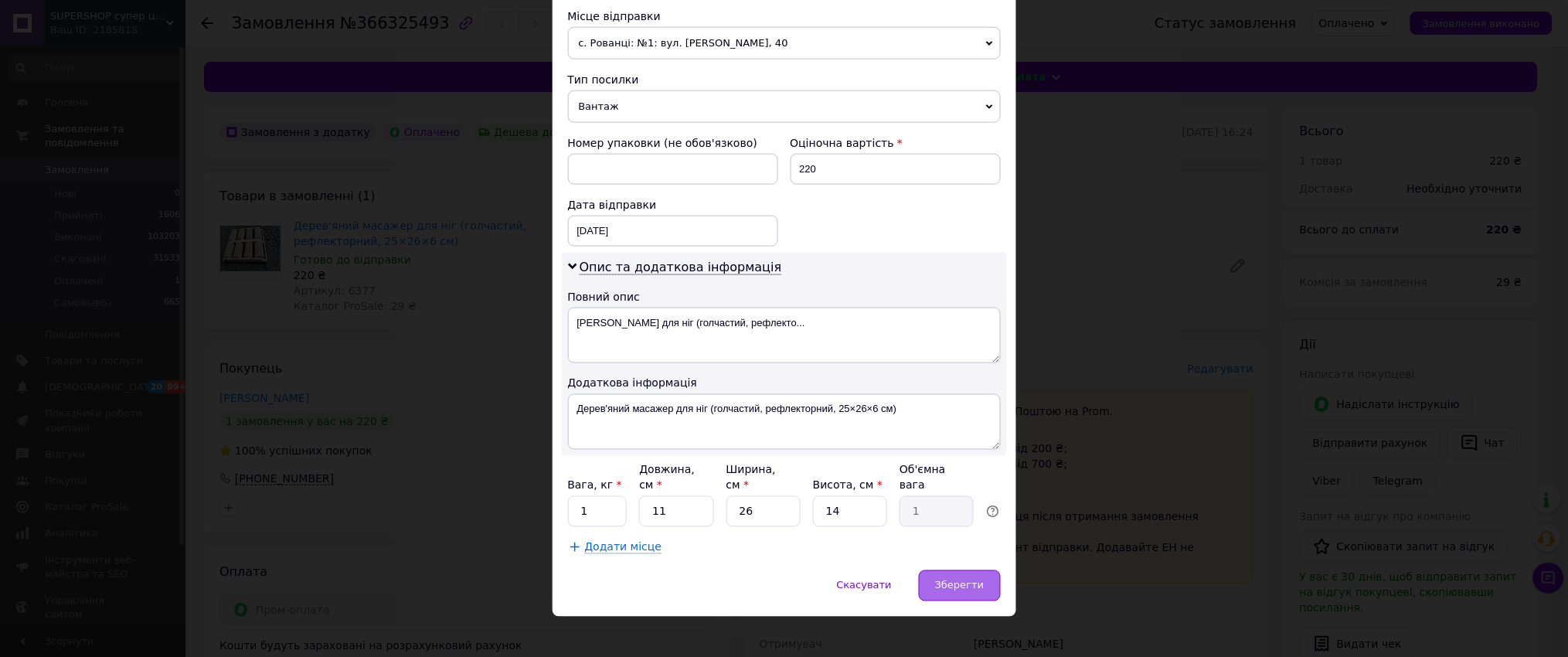
click at [955, 570] on div "Зберегти" at bounding box center [959, 585] width 82 height 31
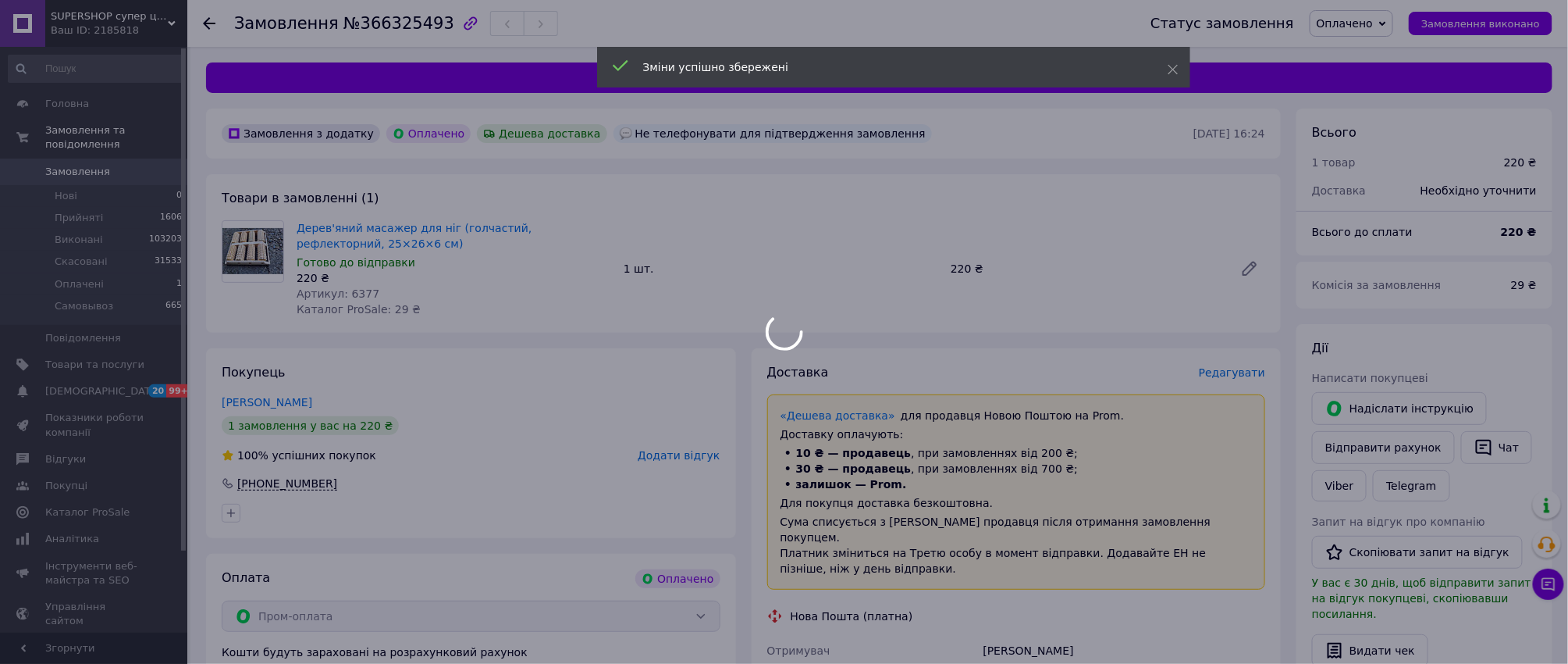
scroll to position [416, 0]
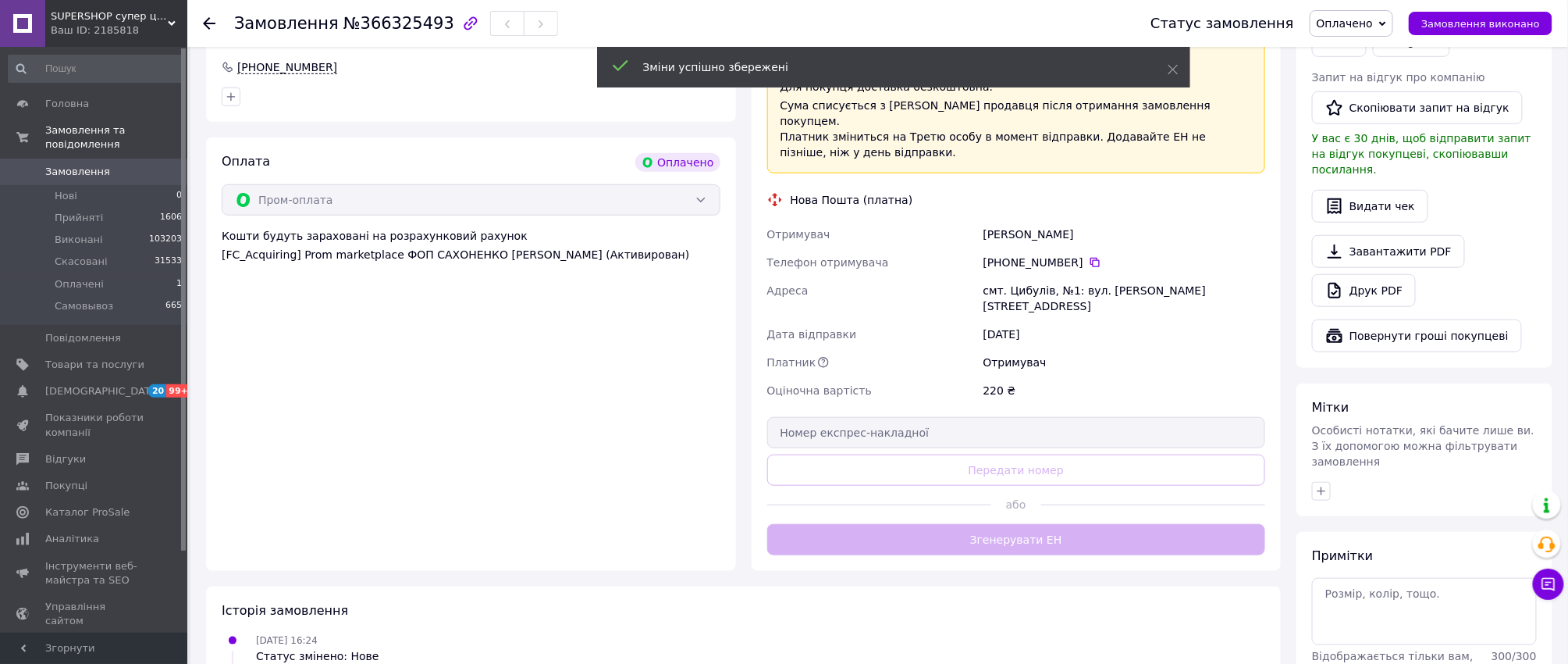
click at [1089, 499] on div "Доставка Редагувати «Дешева доставка»   для продавця Новою Поштою на Prom. Дост…" at bounding box center [1016, 251] width 499 height 607
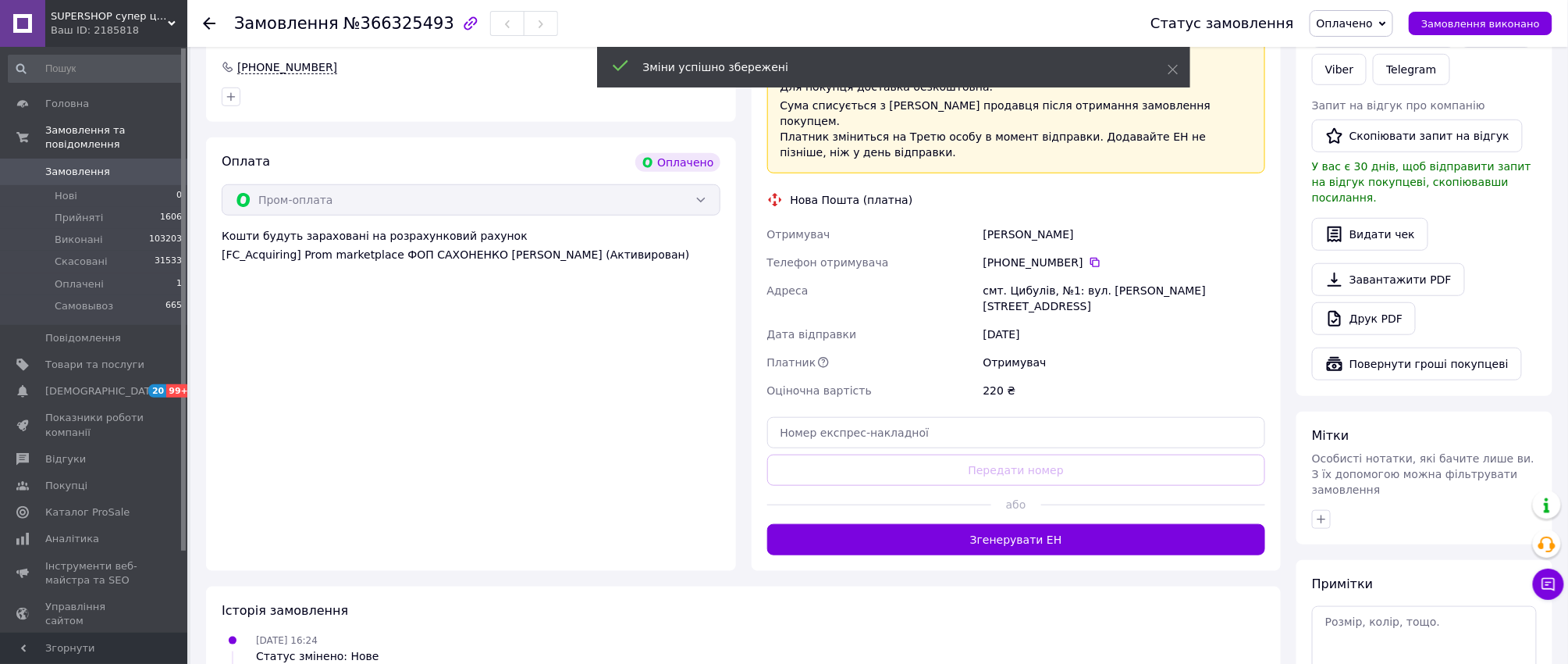
click at [1089, 524] on button "Згенерувати ЕН" at bounding box center [1016, 539] width 499 height 31
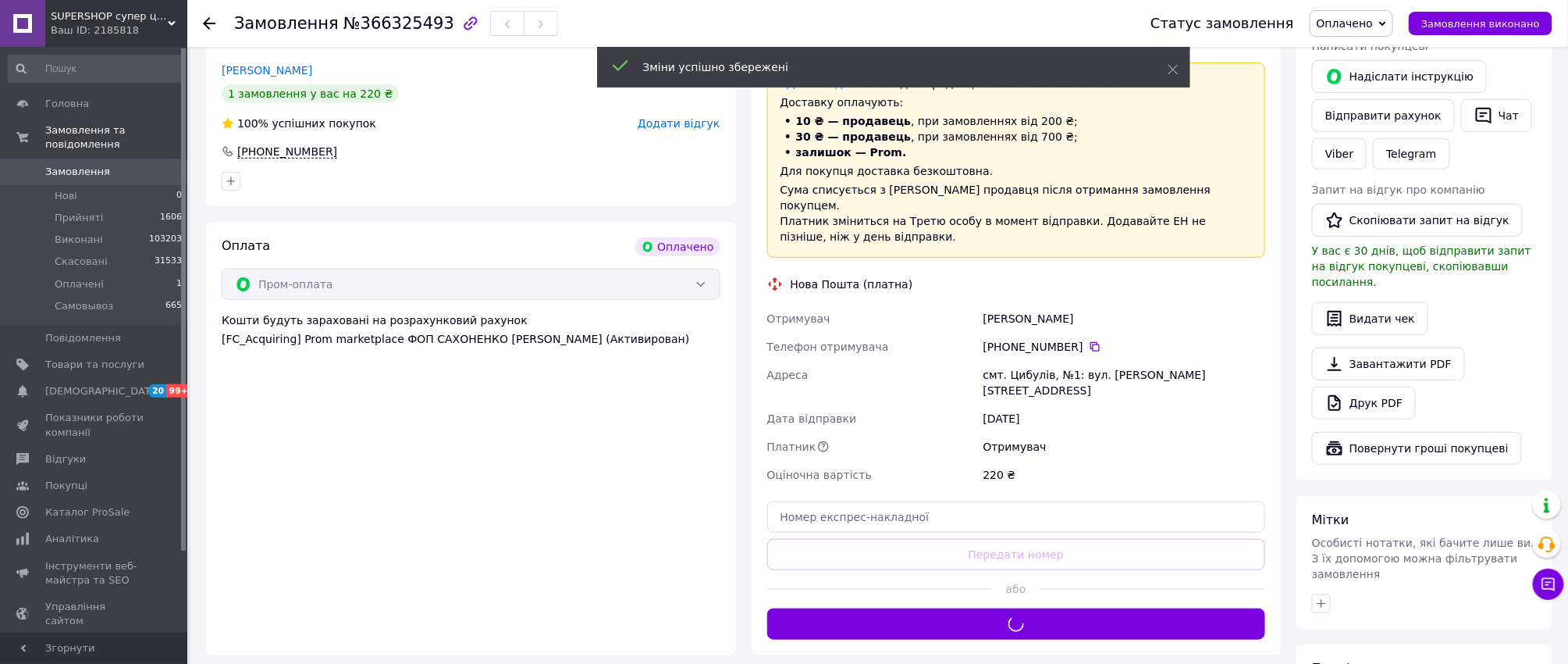
scroll to position [208, 0]
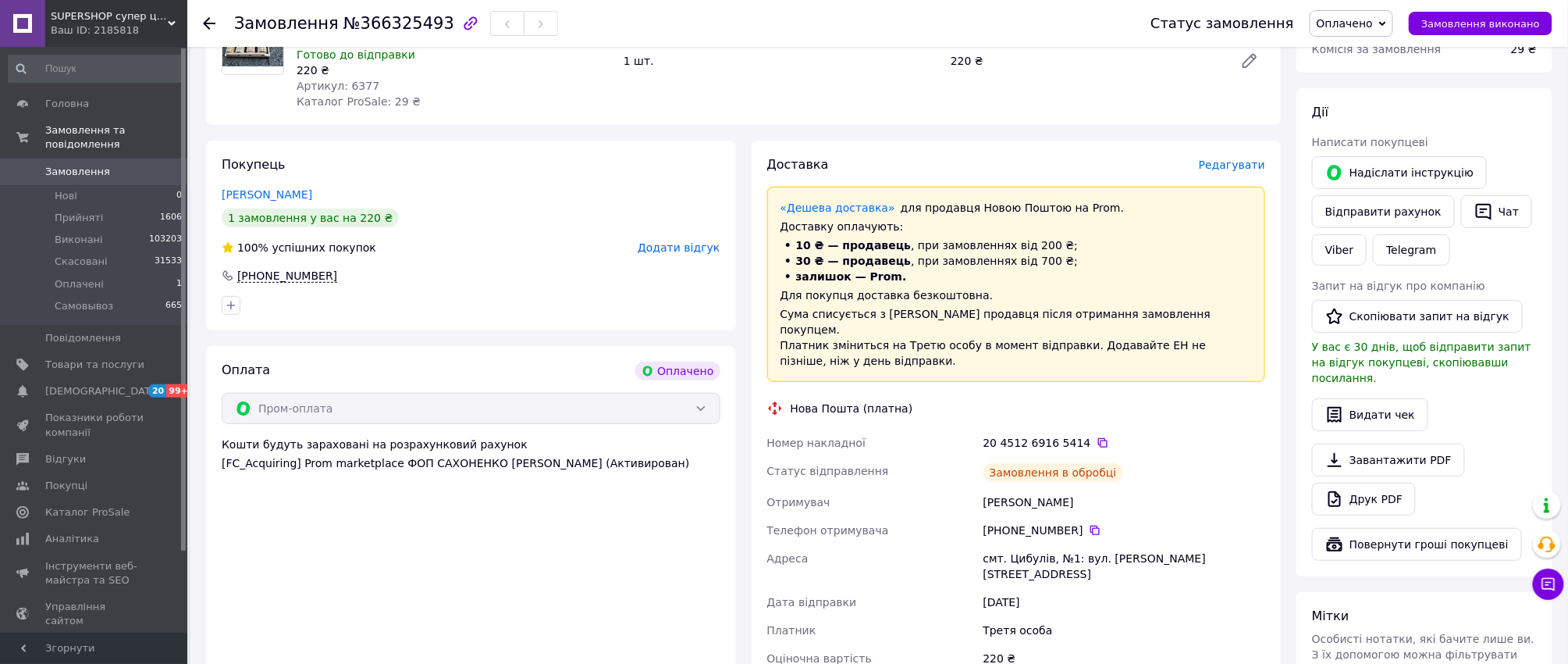
drag, startPoint x: 1085, startPoint y: 426, endPoint x: 1081, endPoint y: 396, distance: 30.3
click at [1098, 438] on icon at bounding box center [1103, 443] width 10 height 10
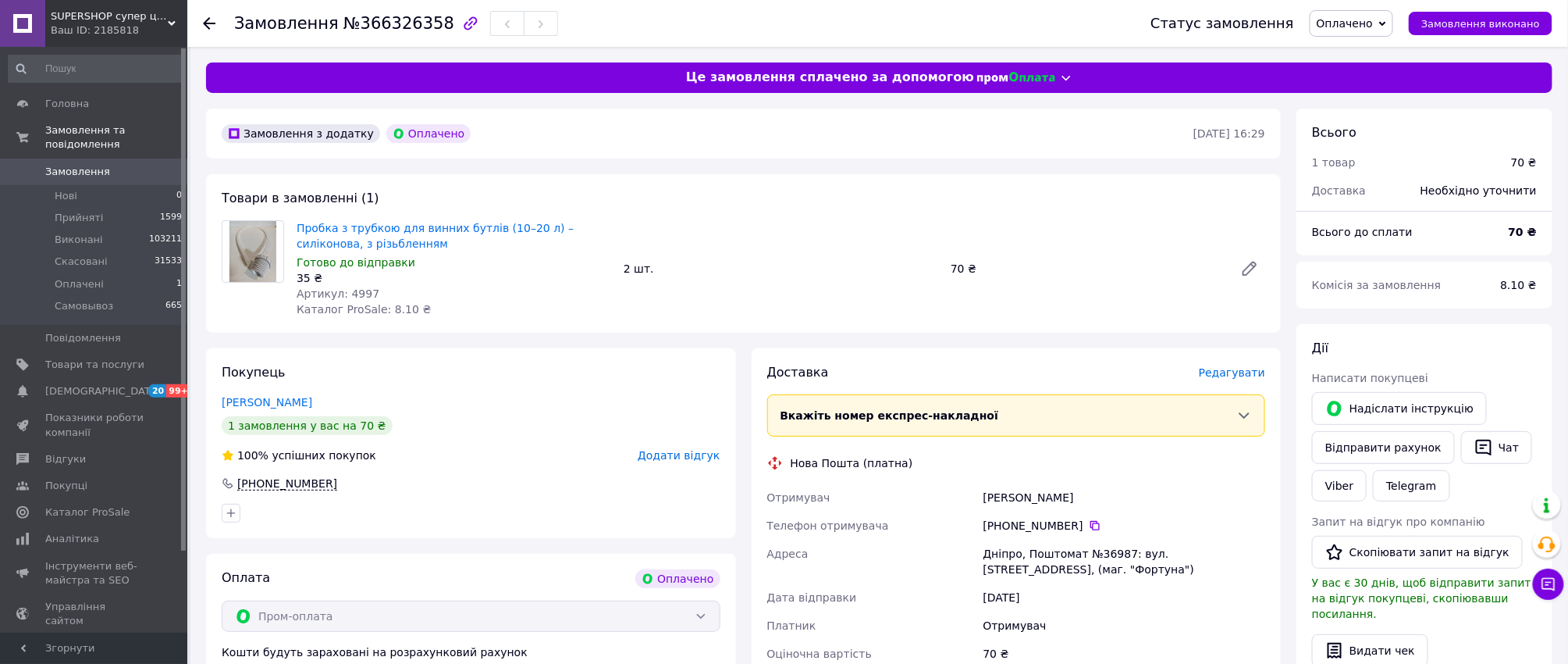
click at [1267, 377] on div "Доставка [PERSON_NAME] Вкажіть номер експрес-накладної Обов'язково введіть номе…" at bounding box center [1017, 590] width 530 height 485
click at [1233, 377] on span "Редагувати" at bounding box center [1233, 372] width 67 height 13
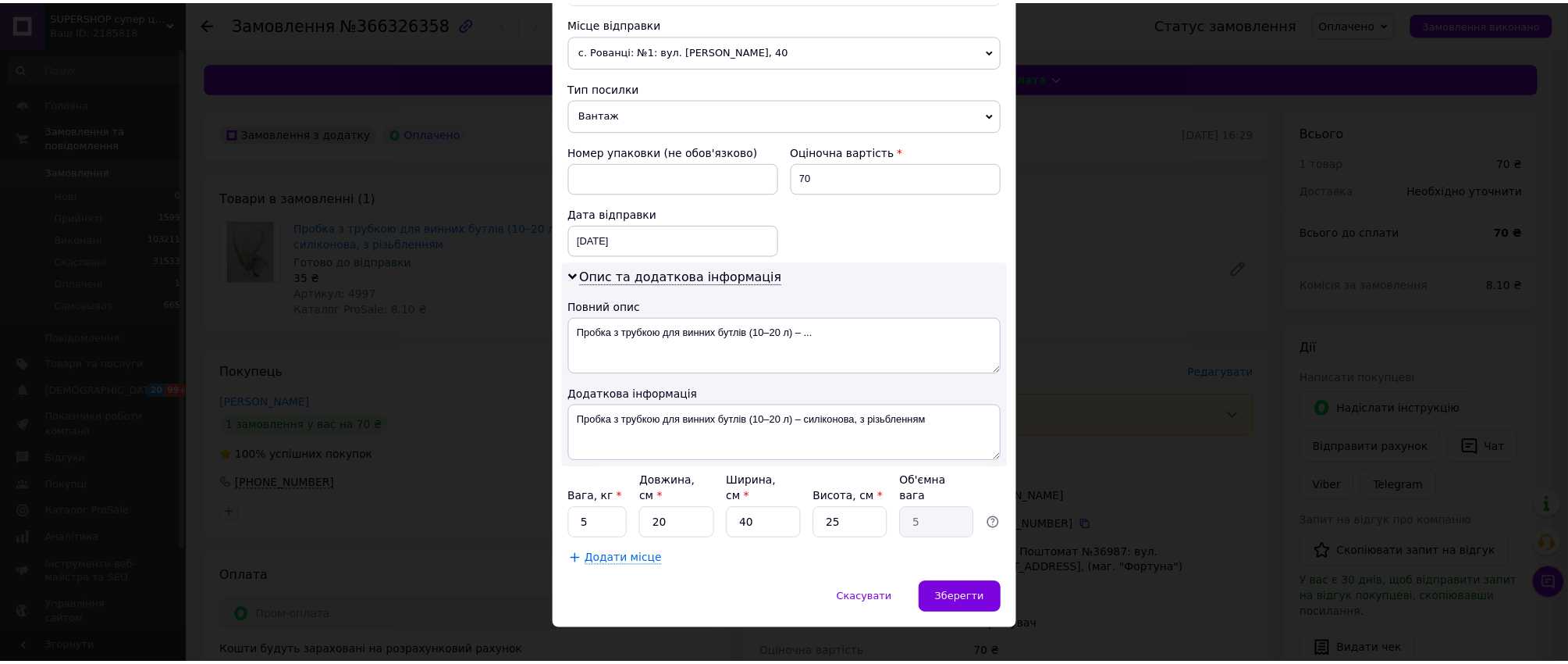
scroll to position [549, 0]
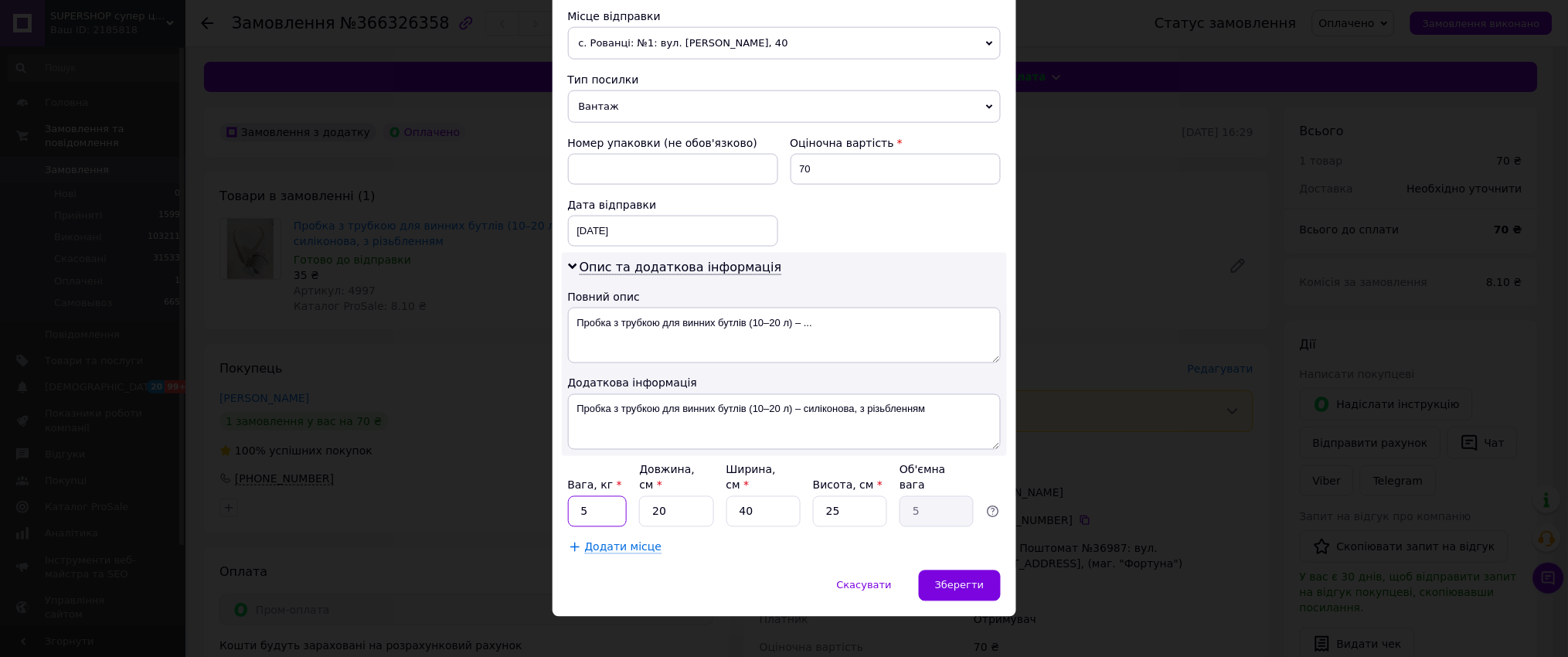
click at [599, 502] on input "5" at bounding box center [597, 511] width 59 height 31
type input "1"
click at [786, 500] on input "40" at bounding box center [763, 511] width 74 height 31
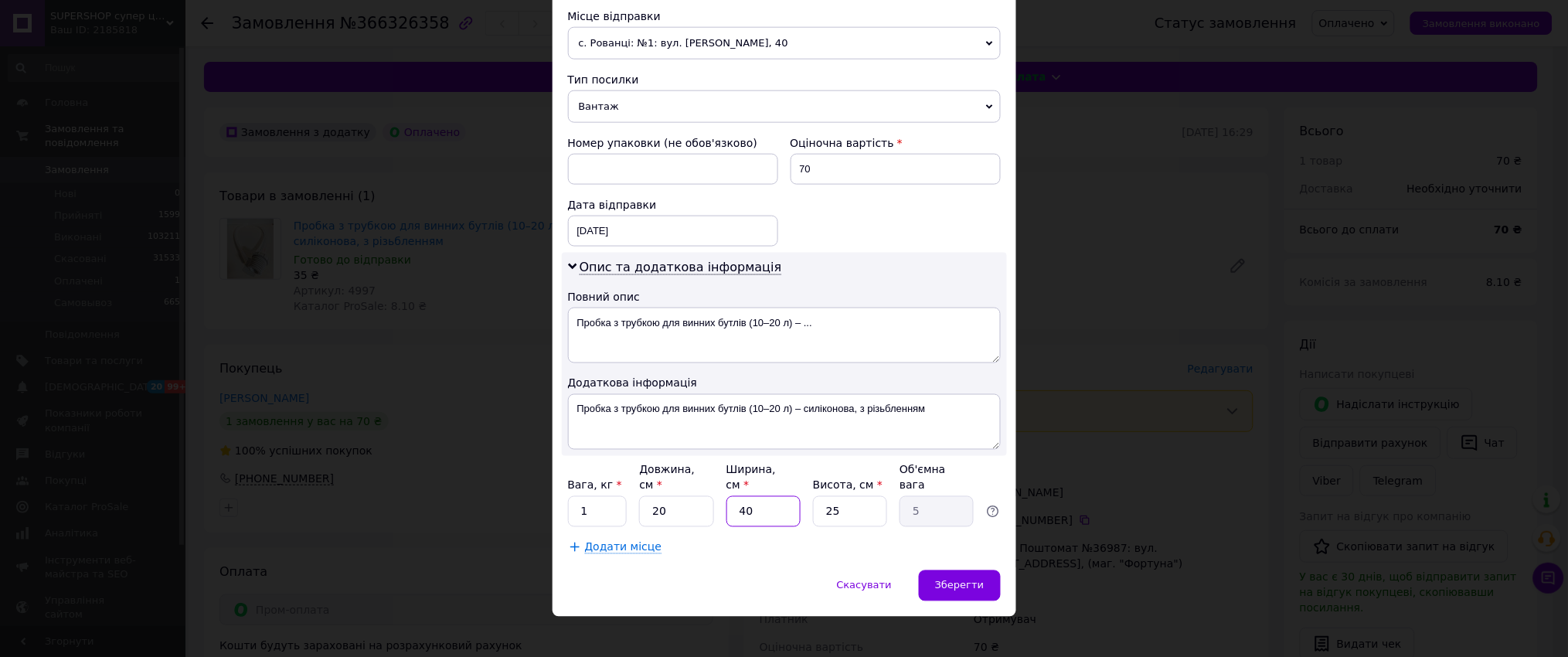
type input "1"
type input "0.13"
type input "11"
type input "1.38"
type input "11"
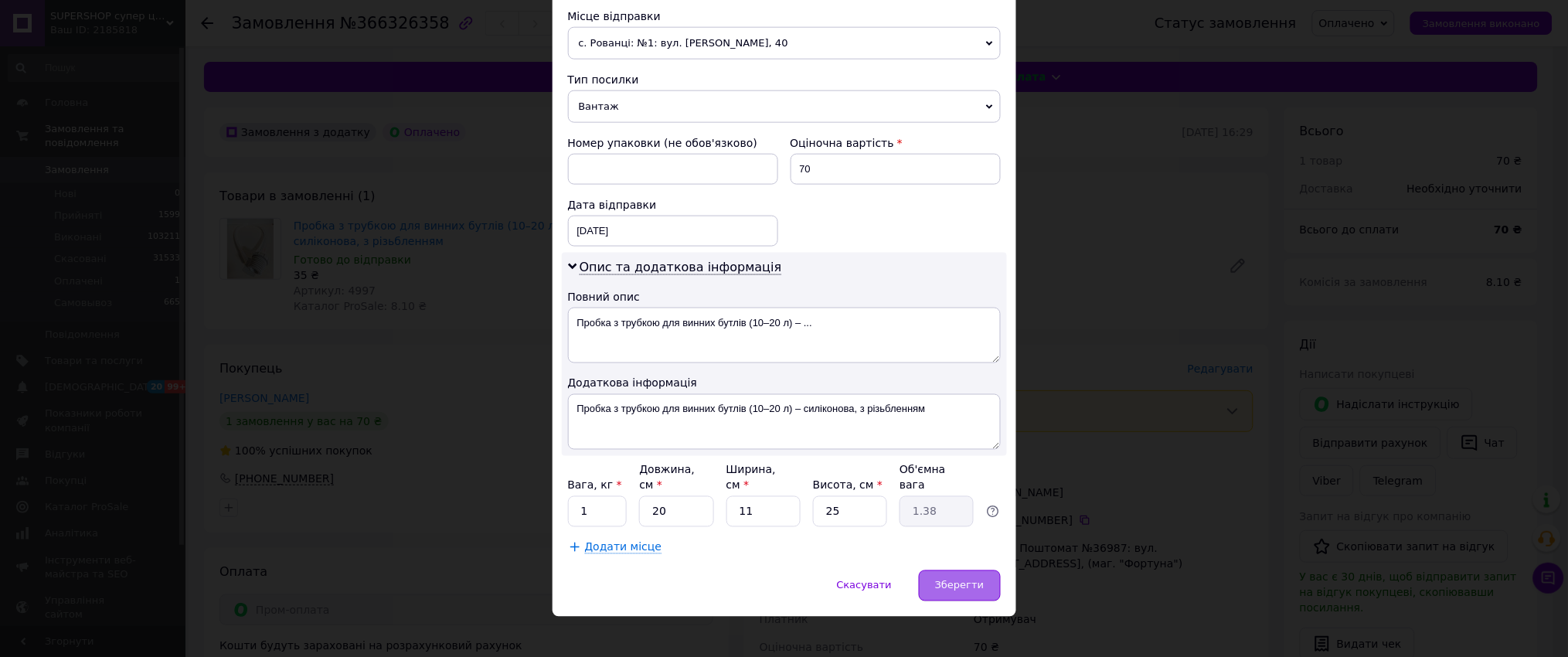
click at [961, 570] on div "Зберегти" at bounding box center [959, 585] width 82 height 31
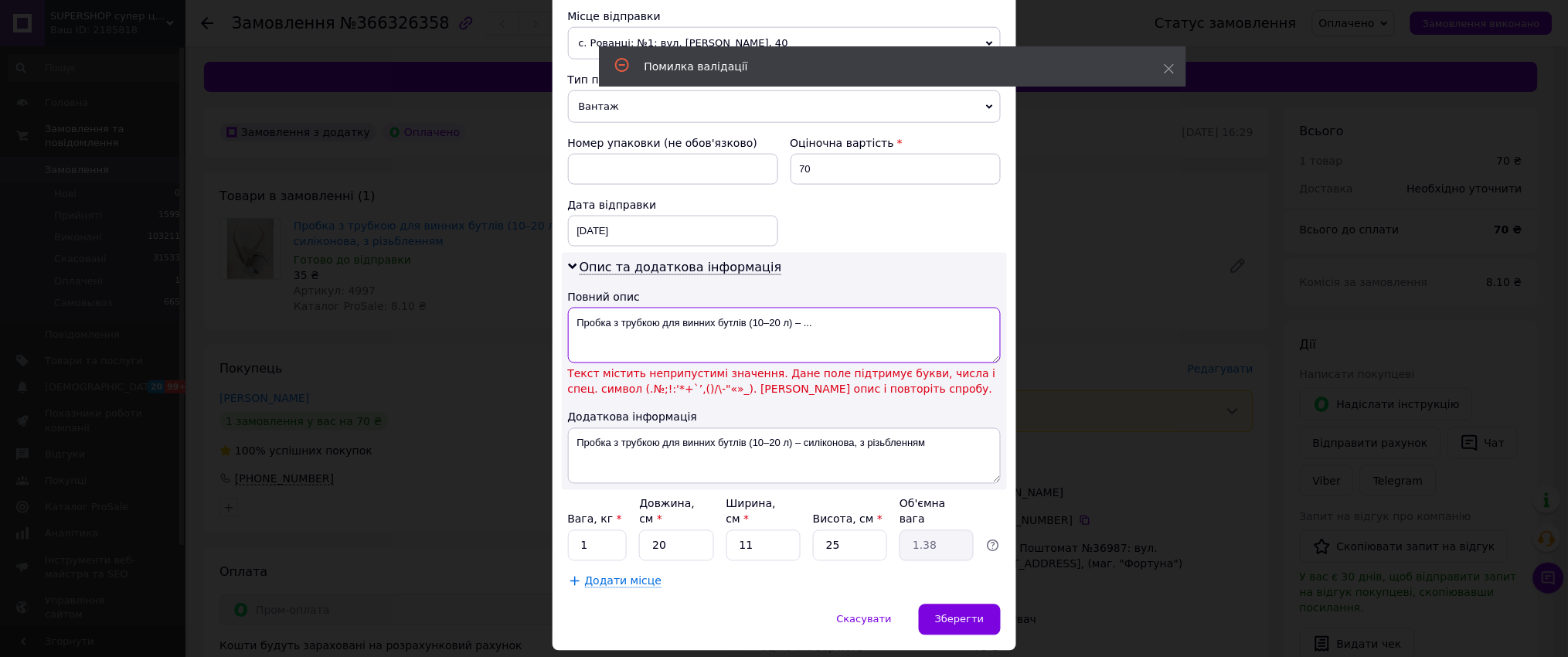
drag, startPoint x: 748, startPoint y: 333, endPoint x: 798, endPoint y: 323, distance: 51.0
click at [798, 323] on textarea "Пробка з трубкою для винних бутлів (10–20 л) – ..." at bounding box center [784, 335] width 433 height 55
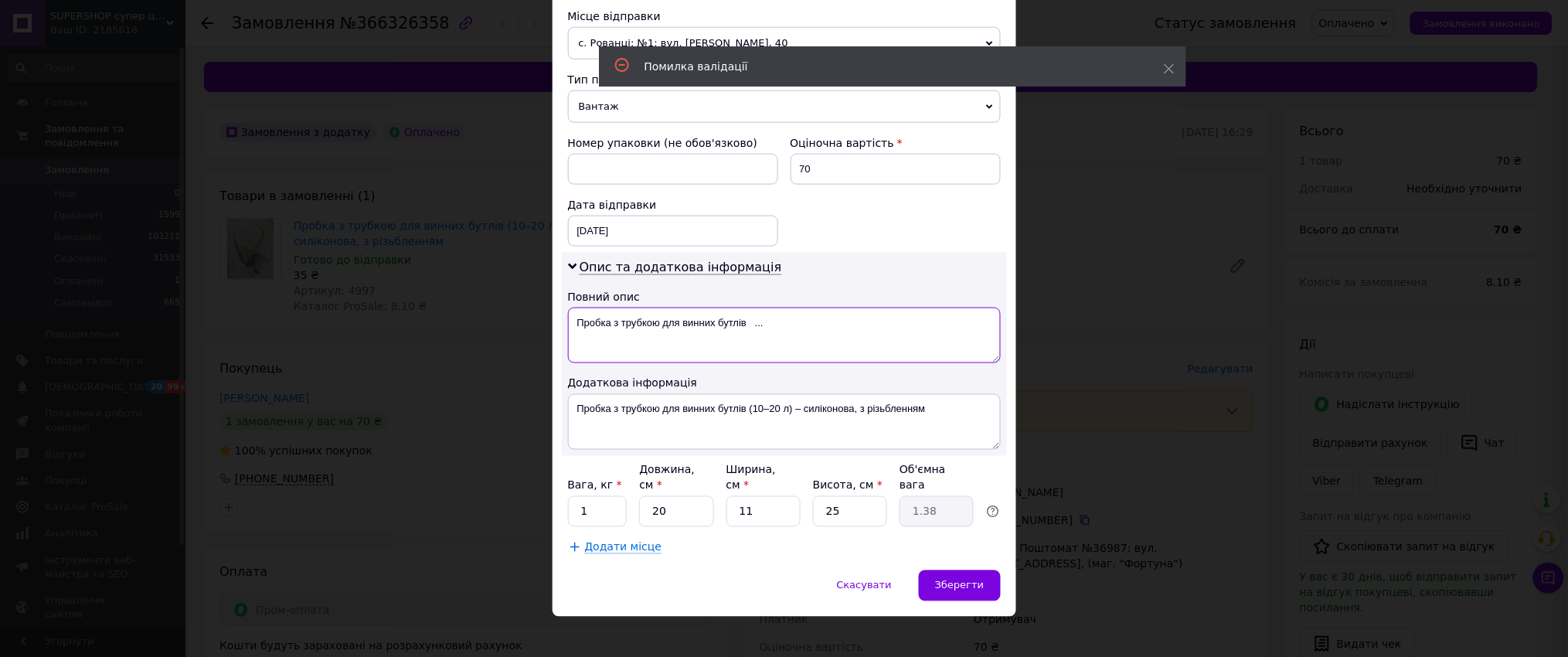
type textarea "Пробка з трубкою для винних бутлів ..."
click at [961, 570] on div "Зберегти" at bounding box center [959, 585] width 82 height 31
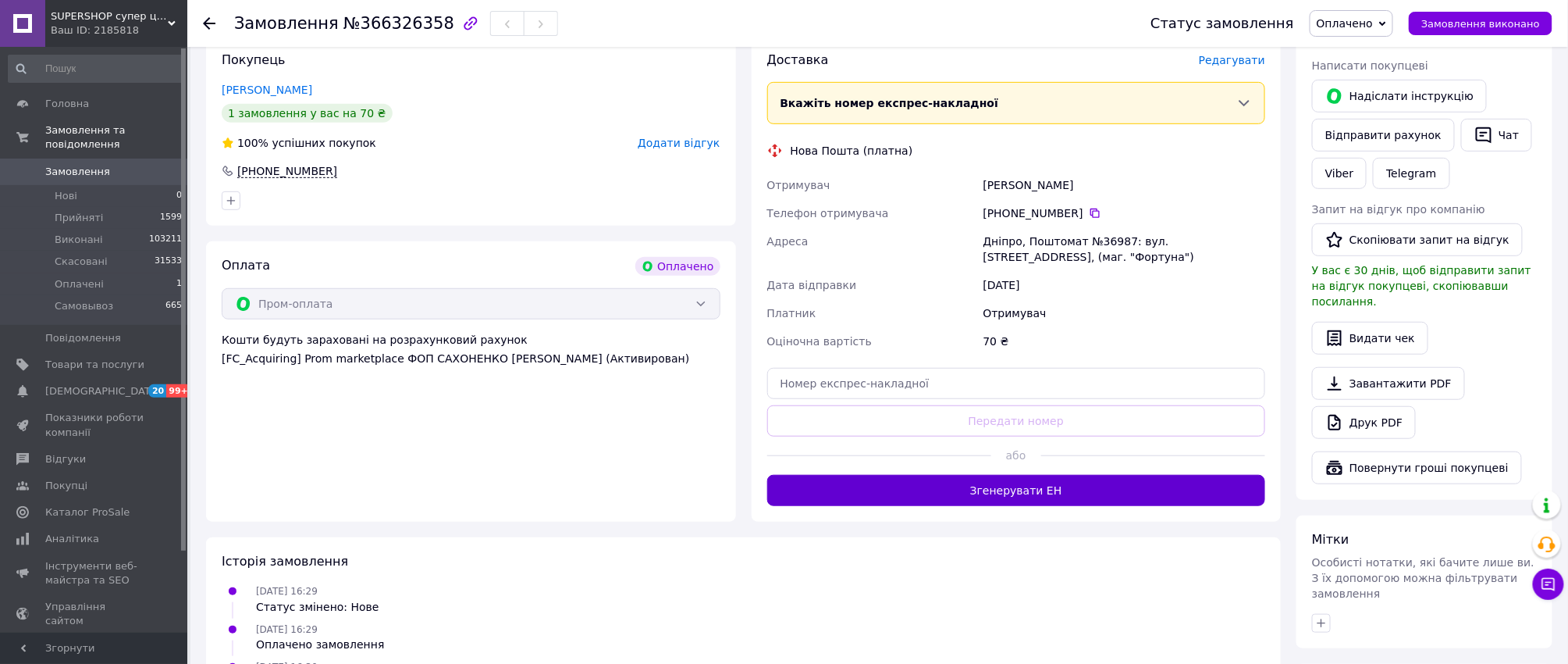
click at [1100, 488] on button "Згенерувати ЕН" at bounding box center [1016, 490] width 499 height 31
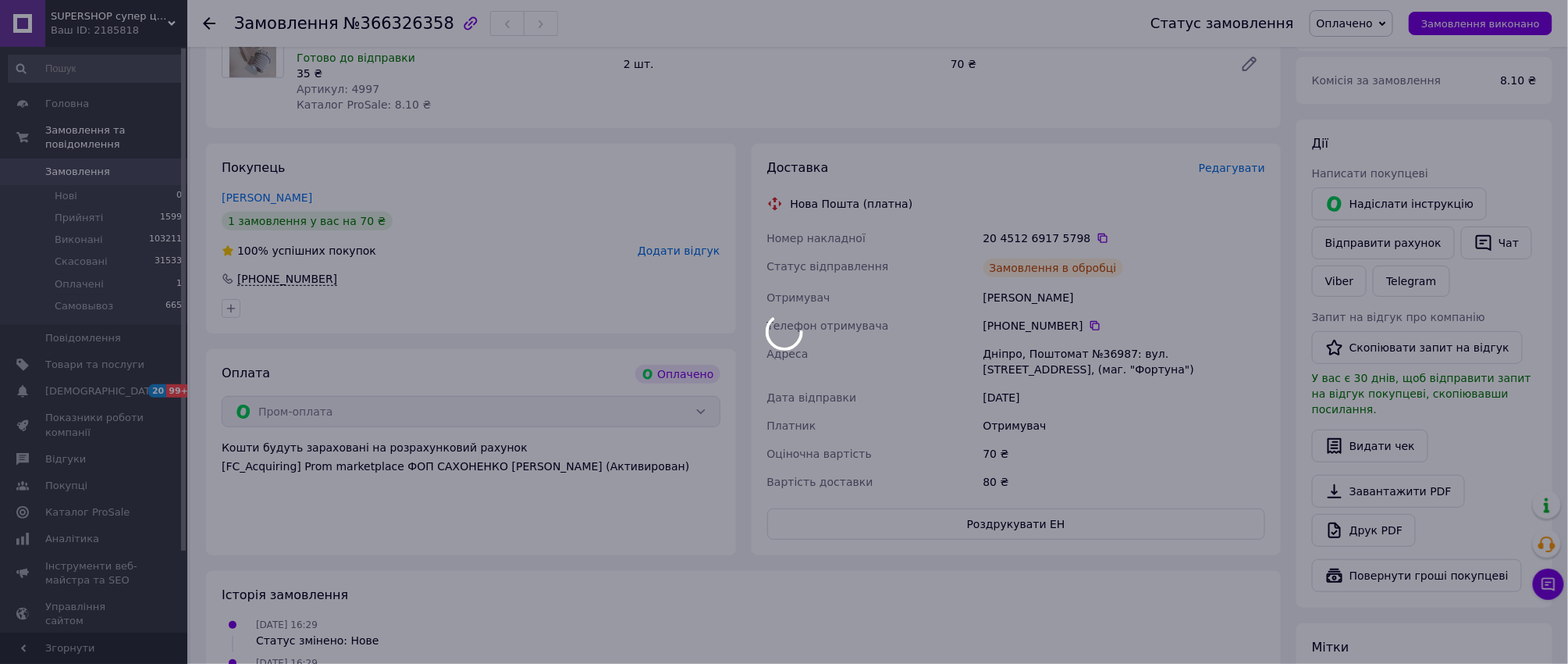
scroll to position [208, 0]
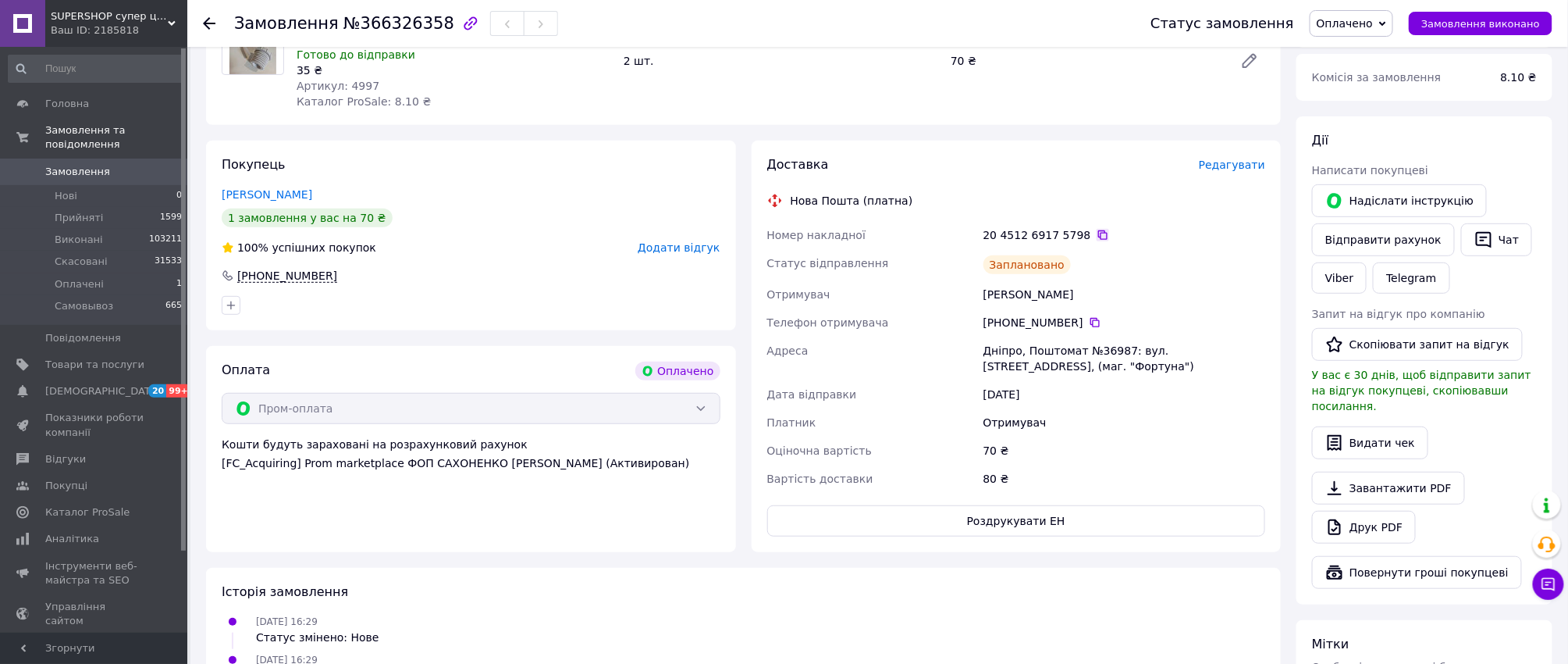
click at [1098, 231] on icon at bounding box center [1103, 235] width 10 height 10
click at [355, 88] on span "Артикул: 4997" at bounding box center [337, 85] width 82 height 13
copy span "4997"
